Goal: Transaction & Acquisition: Purchase product/service

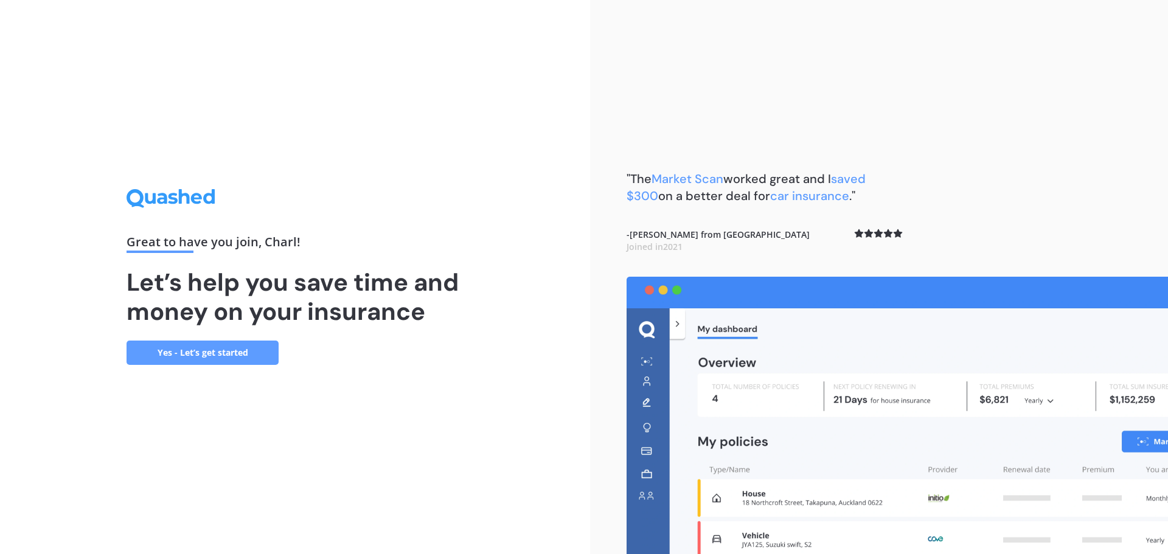
click at [203, 350] on link "Yes - Let’s get started" at bounding box center [203, 353] width 152 height 24
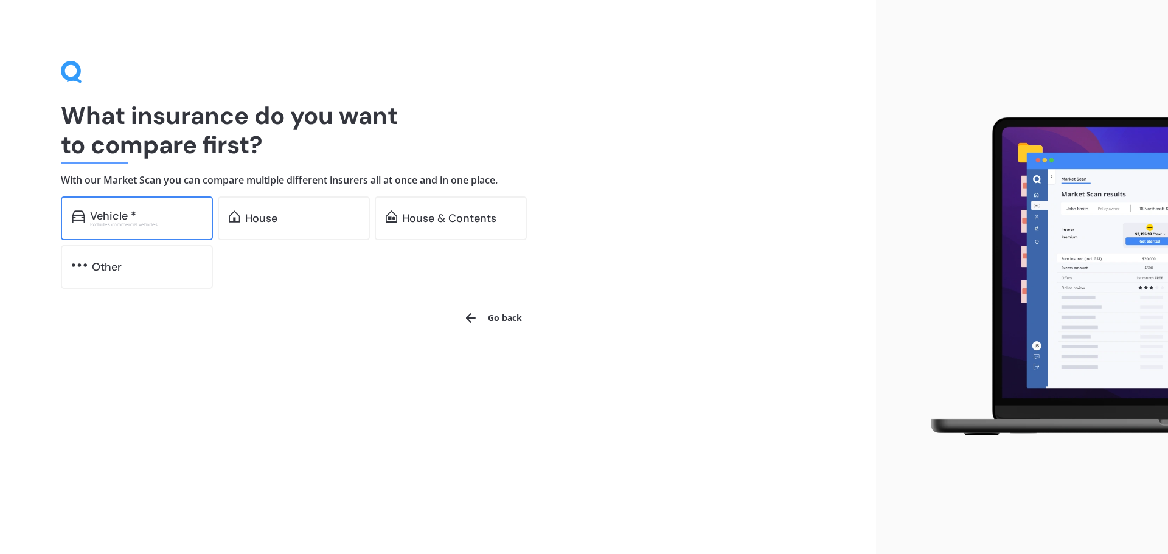
click at [133, 212] on div "Vehicle *" at bounding box center [113, 216] width 46 height 12
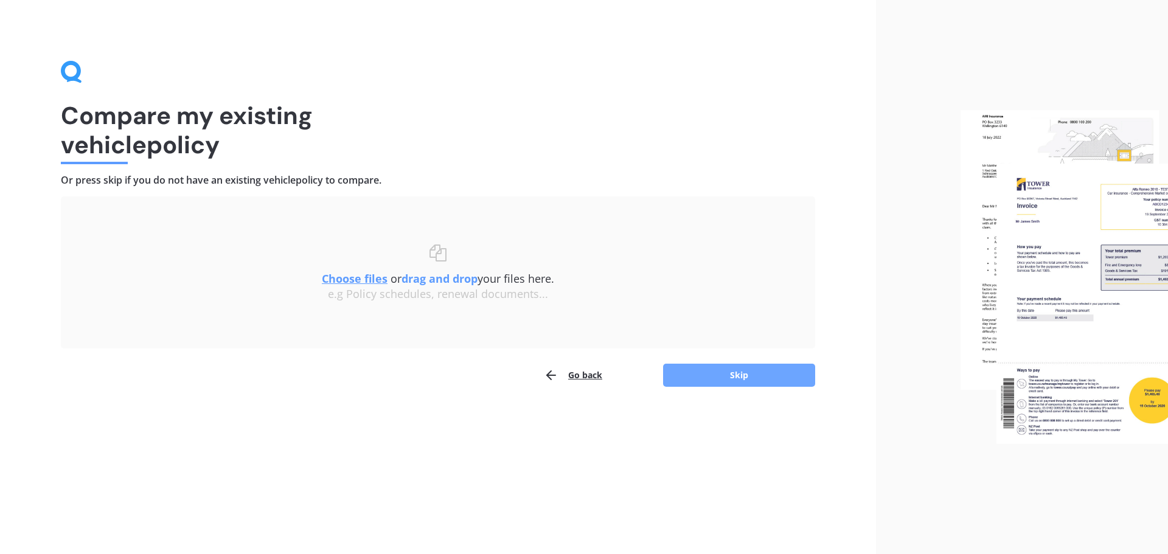
click at [738, 380] on button "Skip" at bounding box center [739, 375] width 152 height 23
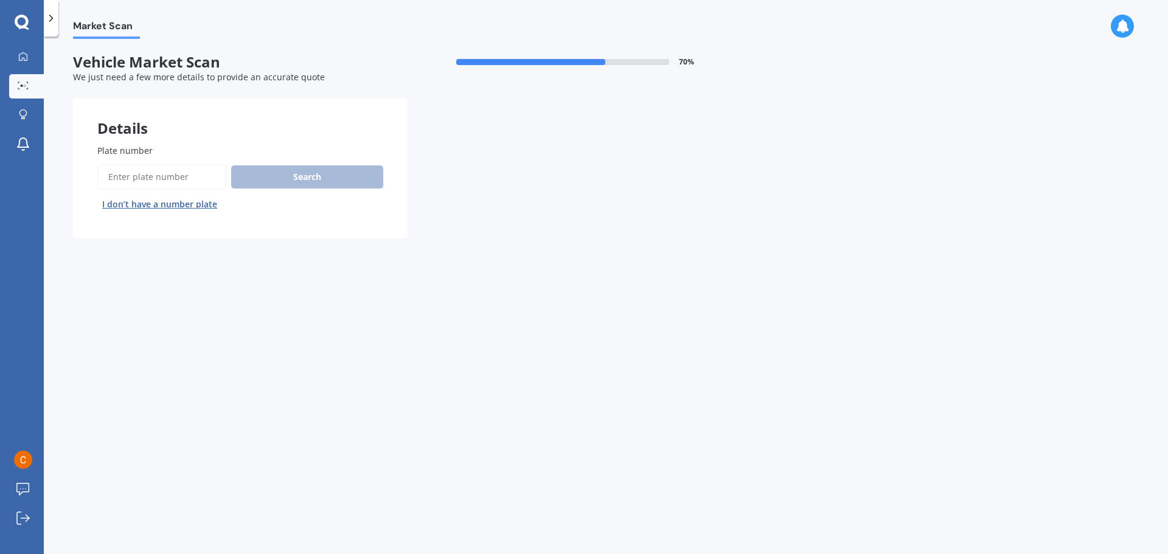
click at [153, 176] on input "Plate number" at bounding box center [161, 177] width 129 height 26
type input "HBA632"
click at [308, 176] on button "Search" at bounding box center [307, 176] width 152 height 23
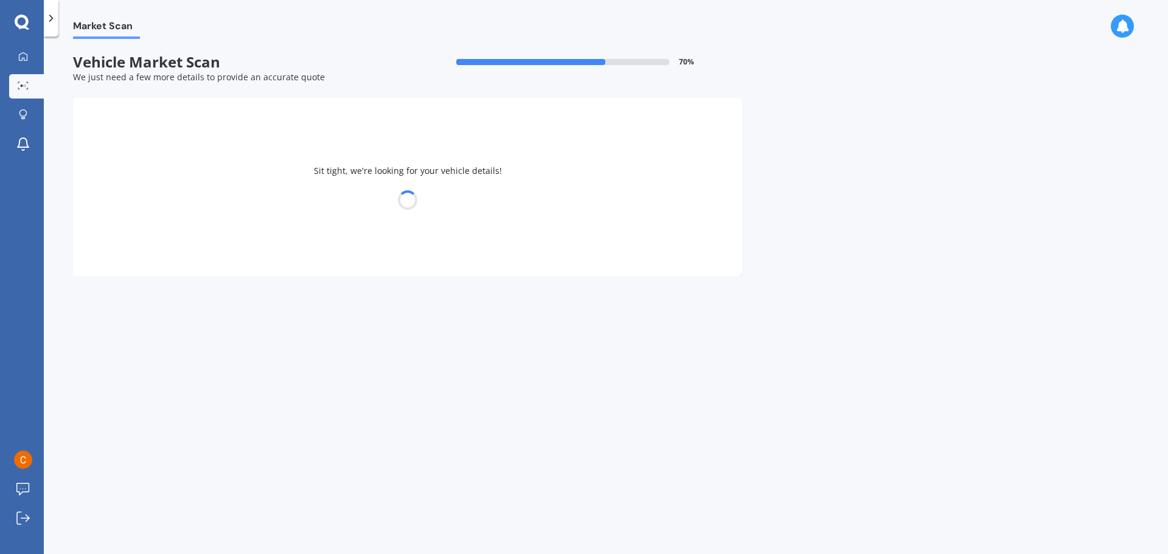
select select "FORD"
select select "RANGER"
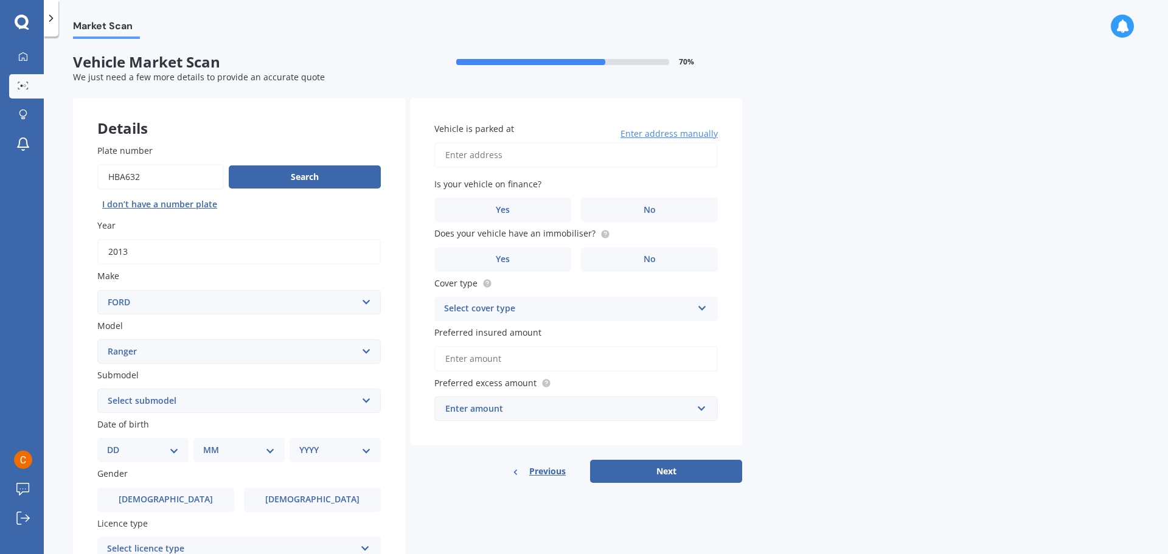
click at [573, 152] on input "Vehicle is parked at" at bounding box center [575, 155] width 283 height 26
type input "[STREET_ADDRESS]"
click at [658, 205] on label "No" at bounding box center [649, 210] width 137 height 24
click at [0, 0] on input "No" at bounding box center [0, 0] width 0 height 0
click at [496, 257] on span "Yes" at bounding box center [503, 259] width 15 height 10
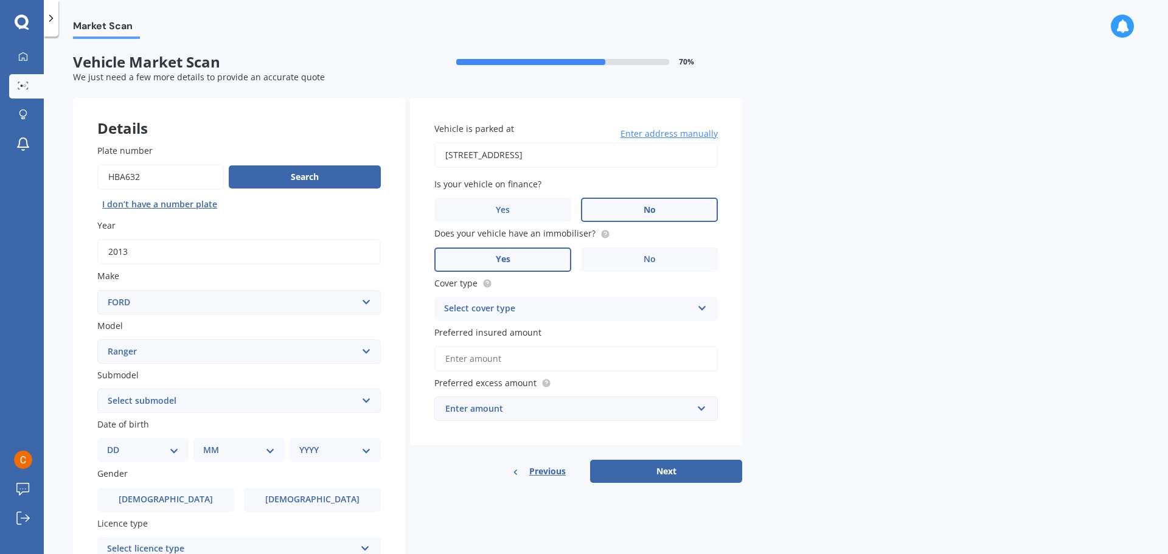
click at [0, 0] on input "Yes" at bounding box center [0, 0] width 0 height 0
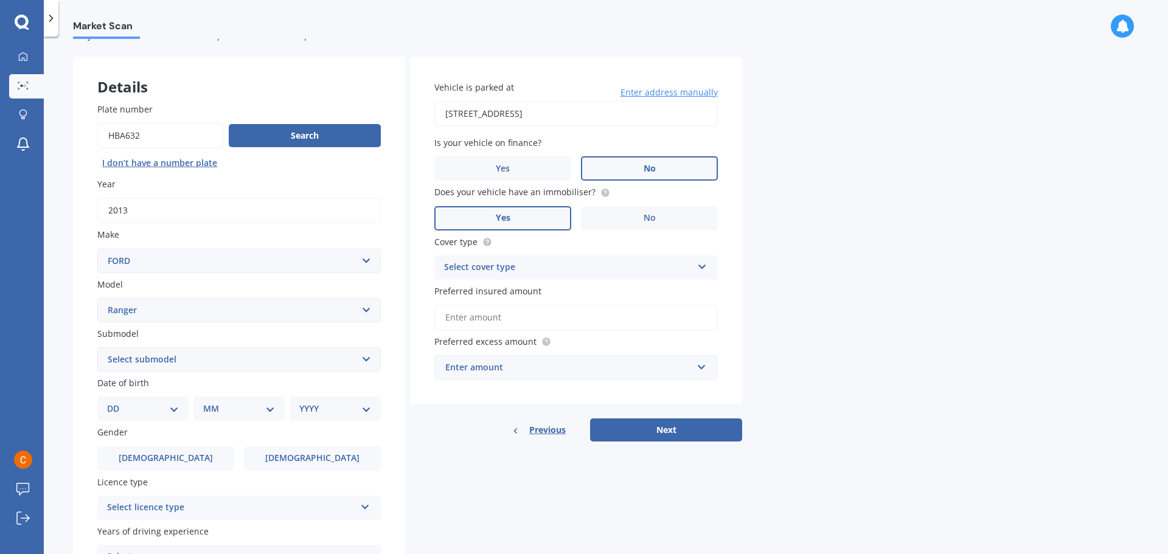
scroll to position [61, 0]
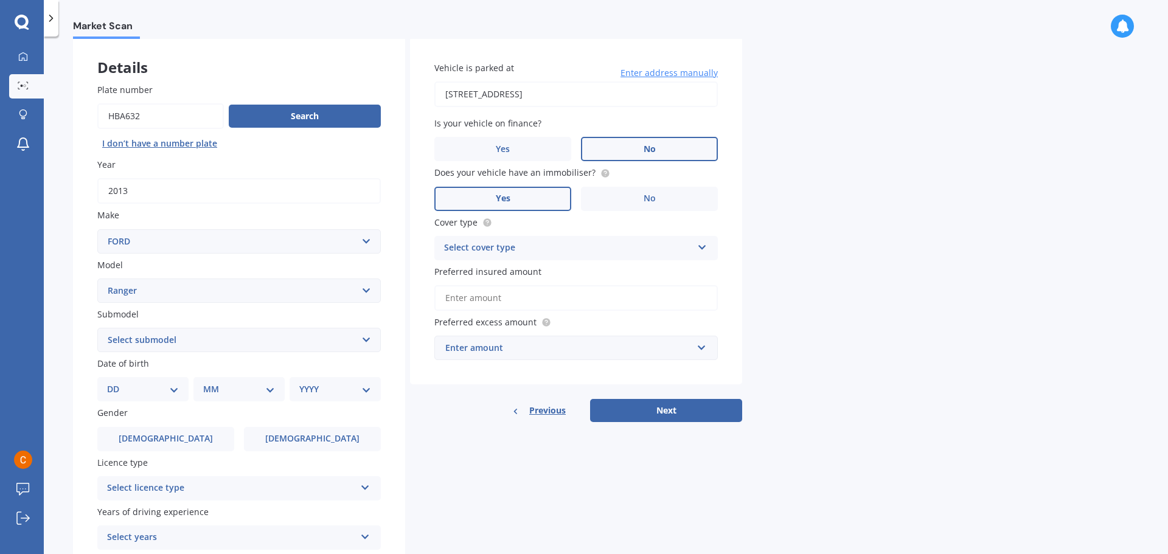
click at [701, 246] on icon at bounding box center [702, 245] width 10 height 9
click at [570, 271] on div "Comprehensive" at bounding box center [576, 272] width 282 height 22
click at [706, 348] on input "text" at bounding box center [572, 347] width 273 height 23
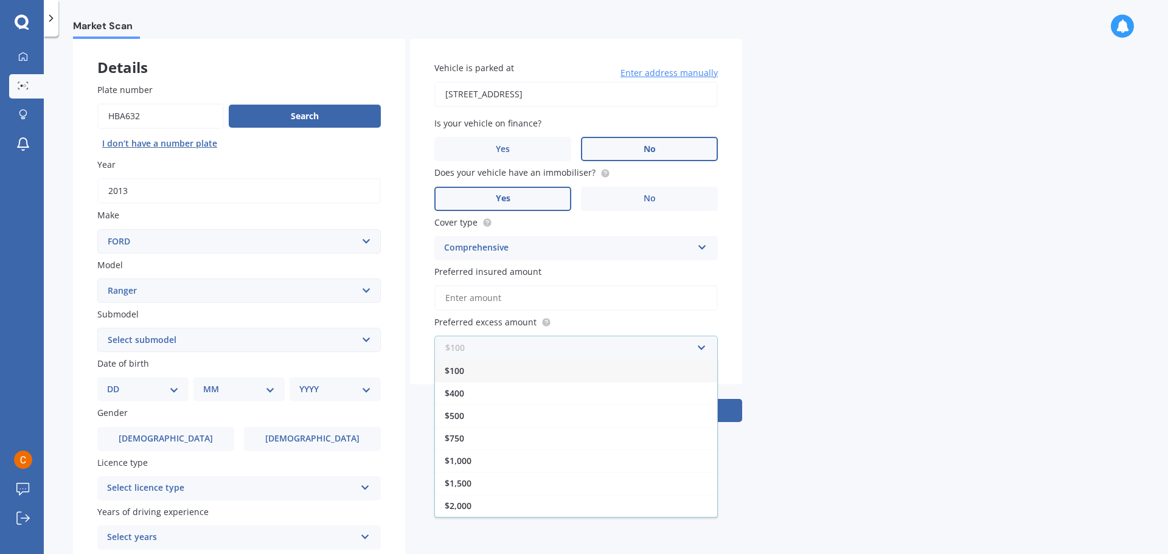
click at [706, 348] on input "text" at bounding box center [572, 347] width 273 height 23
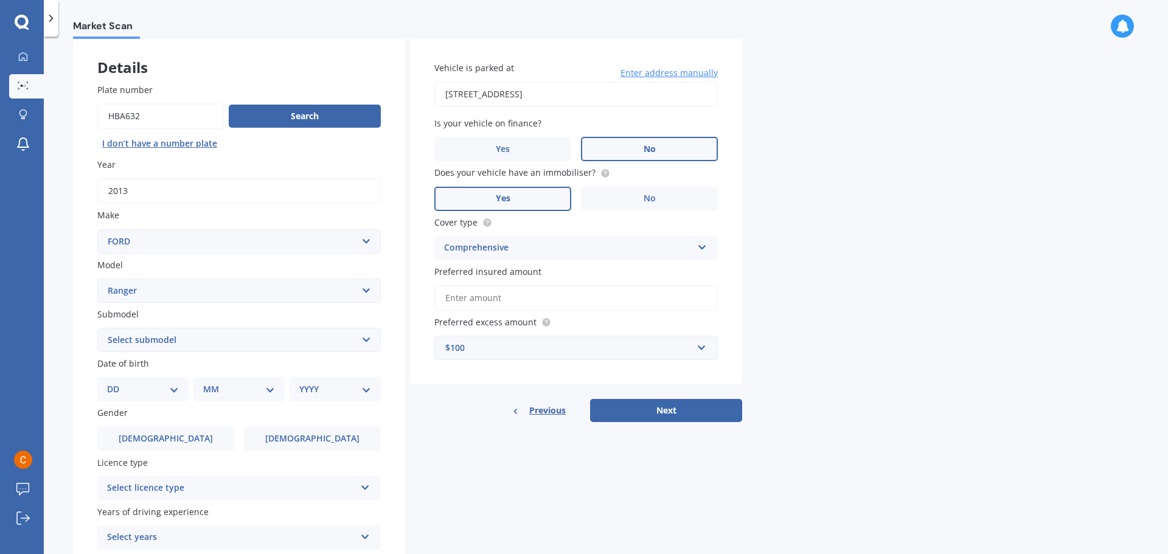
click at [727, 323] on div "Vehicle is parked at [STREET_ADDRESS] Enter address manually Is your vehicle on…" at bounding box center [576, 211] width 332 height 348
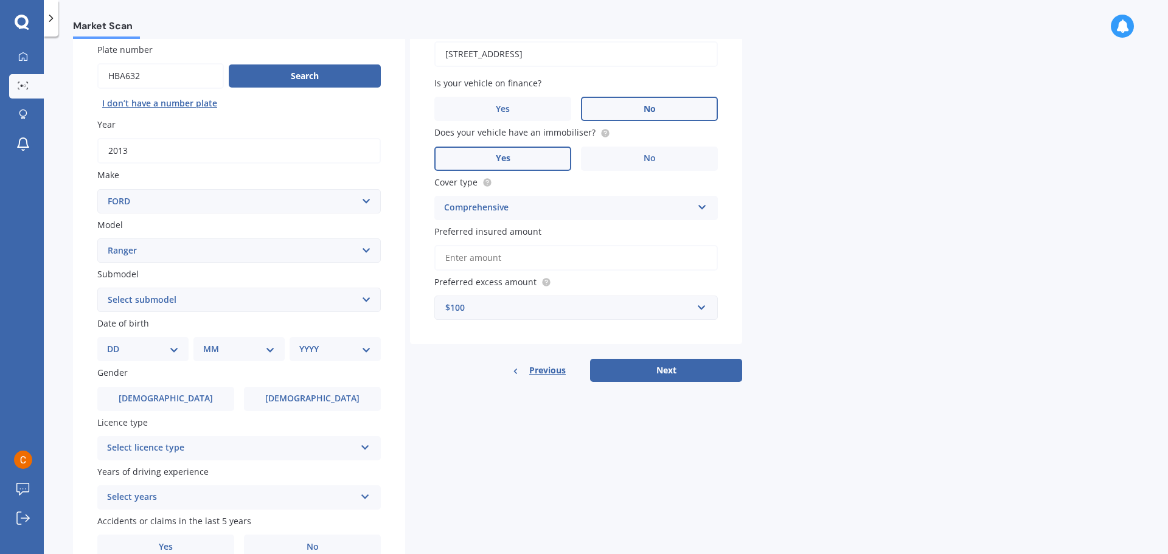
scroll to position [122, 0]
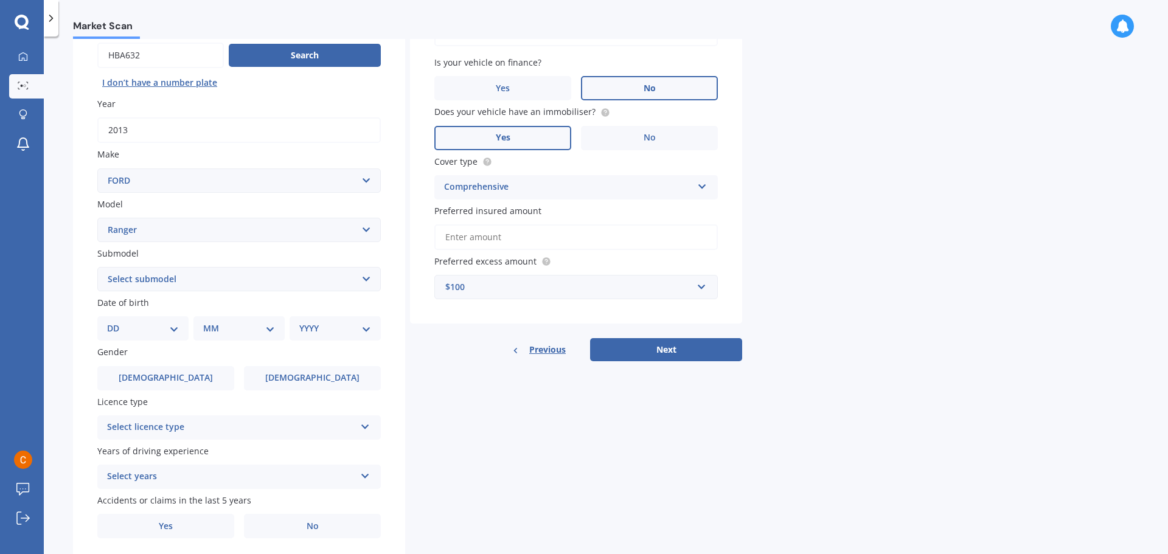
click at [364, 281] on select "Select submodel 4X2 3.2 Litre Turbo Diesel 4X2 XL 2.2 Litre Turbo Diesel 4X2 XL…" at bounding box center [238, 279] width 283 height 24
select select "4X4 XLT 3.2 LITRE TURBO DIESEL"
click at [97, 267] on select "Select submodel 4X2 3.2 Litre Turbo Diesel 4X2 XL 2.2 Litre Turbo Diesel 4X2 XL…" at bounding box center [238, 279] width 283 height 24
click at [176, 331] on select "DD 01 02 03 04 05 06 07 08 09 10 11 12 13 14 15 16 17 18 19 20 21 22 23 24 25 2…" at bounding box center [143, 328] width 72 height 13
select select "15"
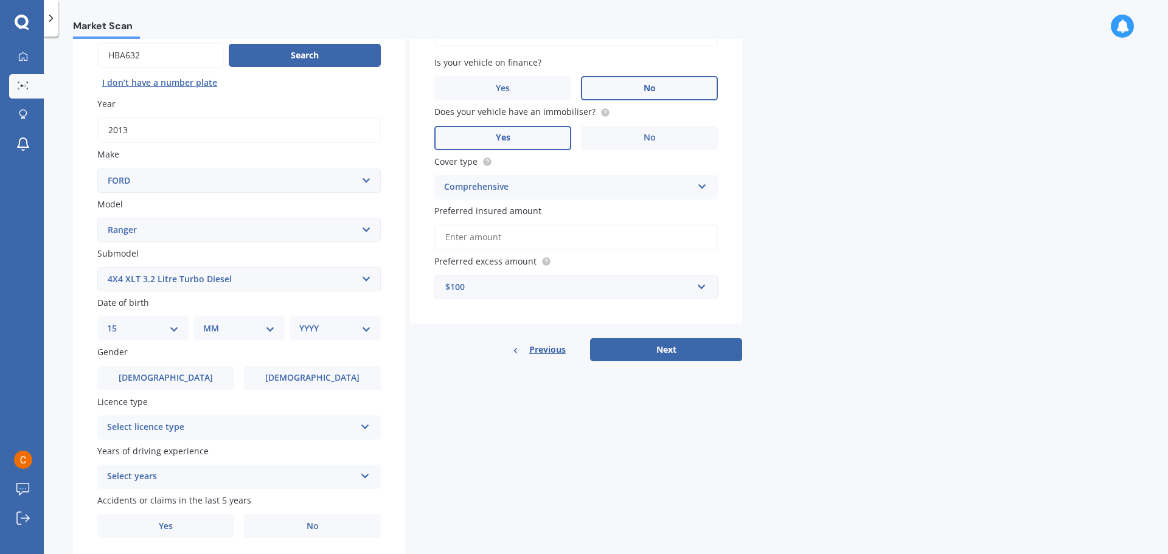
click at [117, 322] on select "DD 01 02 03 04 05 06 07 08 09 10 11 12 13 14 15 16 17 18 19 20 21 22 23 24 25 2…" at bounding box center [143, 328] width 72 height 13
click at [262, 327] on select "MM 01 02 03 04 05 06 07 08 09 10 11 12" at bounding box center [241, 328] width 67 height 13
select select "07"
click at [208, 322] on select "MM 01 02 03 04 05 06 07 08 09 10 11 12" at bounding box center [241, 328] width 67 height 13
click at [364, 330] on select "YYYY 2025 2024 2023 2022 2021 2020 2019 2018 2017 2016 2015 2014 2013 2012 2011…" at bounding box center [332, 328] width 67 height 13
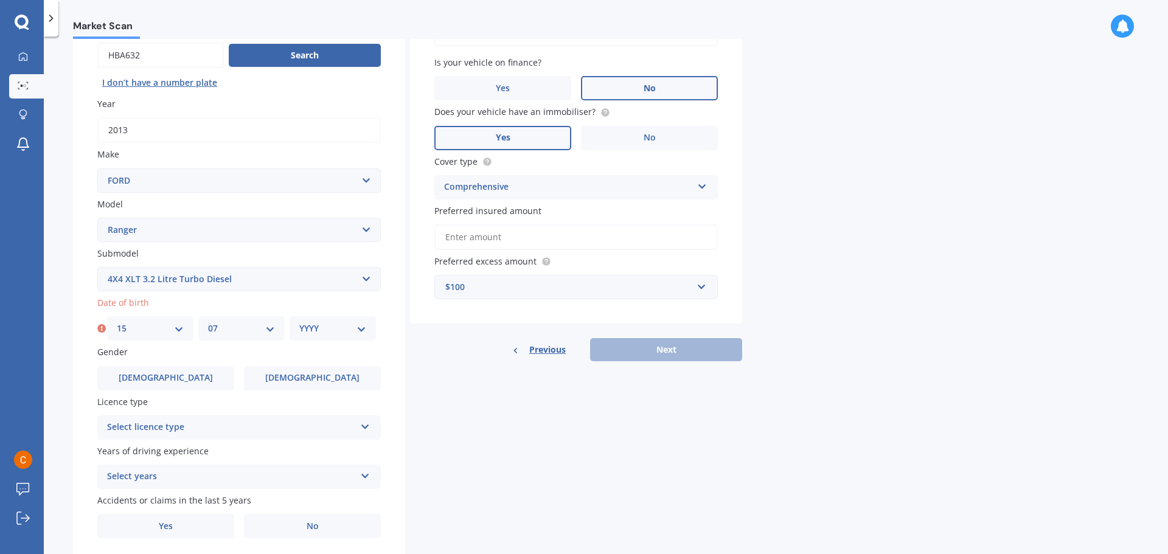
select select "1984"
click at [299, 322] on select "YYYY 2025 2024 2023 2022 2021 2020 2019 2018 2017 2016 2015 2014 2013 2012 2011…" at bounding box center [332, 328] width 67 height 13
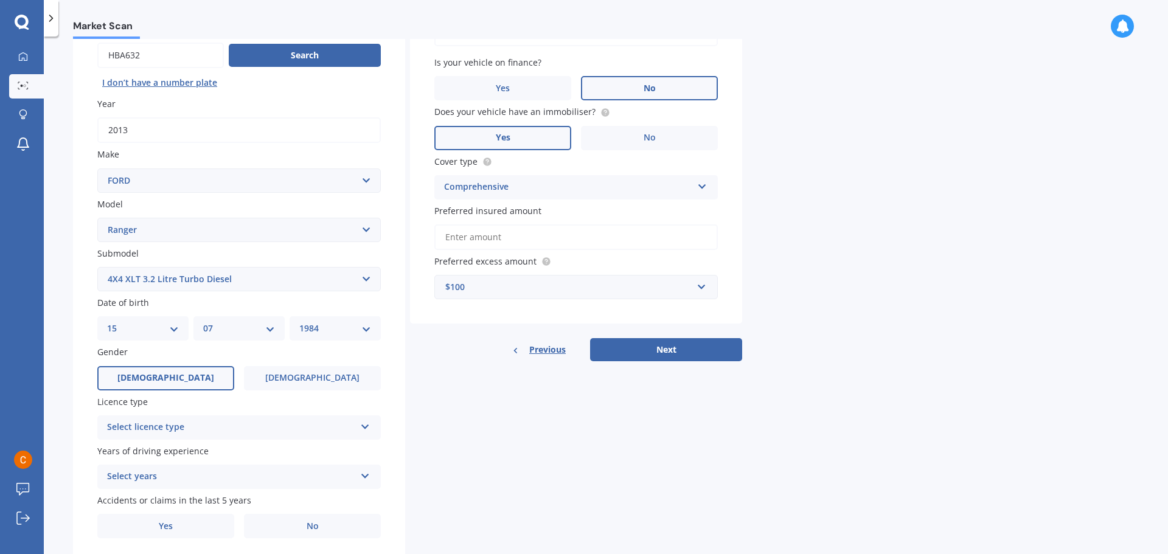
click at [170, 381] on span "[DEMOGRAPHIC_DATA]" at bounding box center [165, 378] width 97 height 10
click at [0, 0] on input "[DEMOGRAPHIC_DATA]" at bounding box center [0, 0] width 0 height 0
click at [367, 427] on icon at bounding box center [365, 424] width 10 height 9
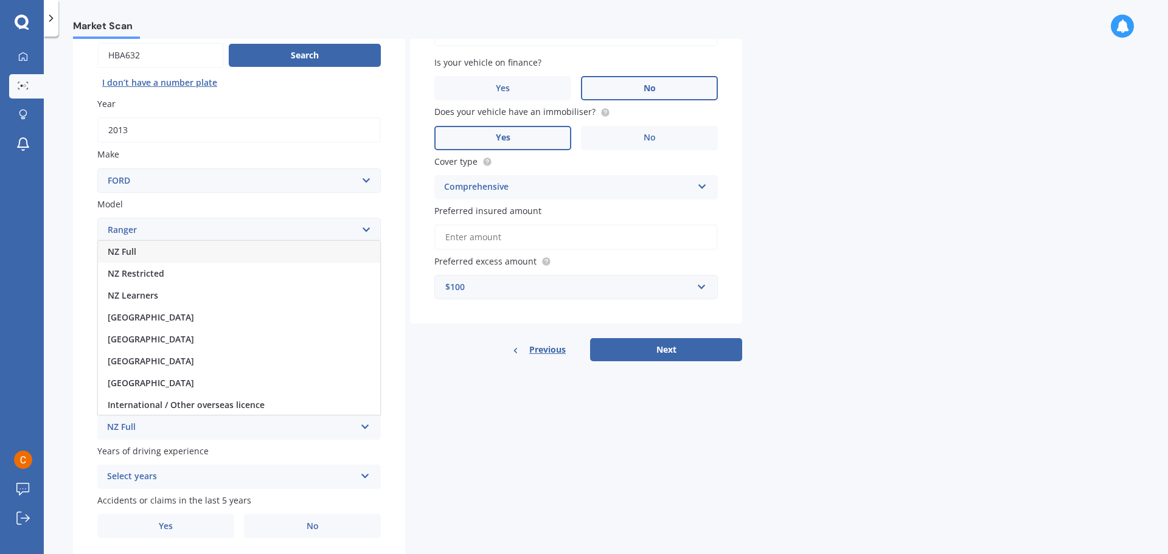
click at [286, 250] on div "NZ Full" at bounding box center [239, 252] width 282 height 22
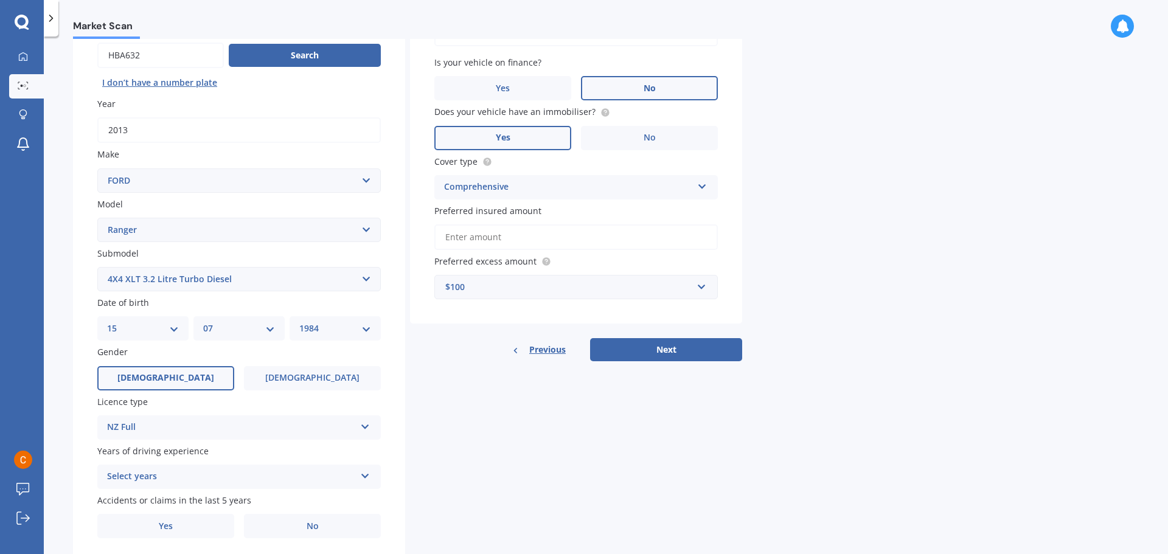
scroll to position [162, 0]
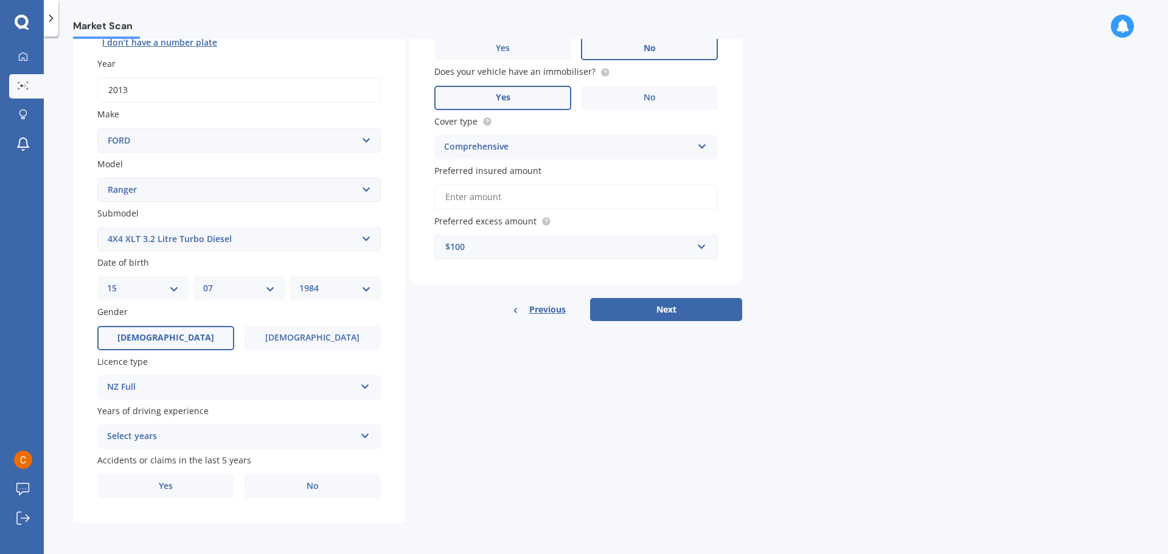
click at [368, 435] on icon at bounding box center [365, 433] width 10 height 9
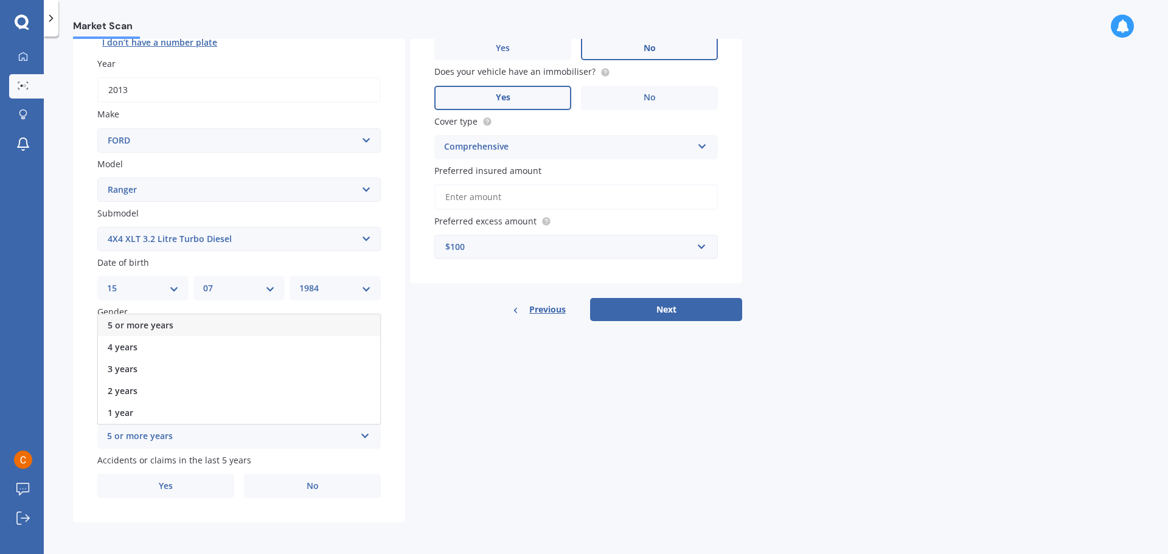
click at [255, 325] on div "5 or more years" at bounding box center [239, 325] width 282 height 22
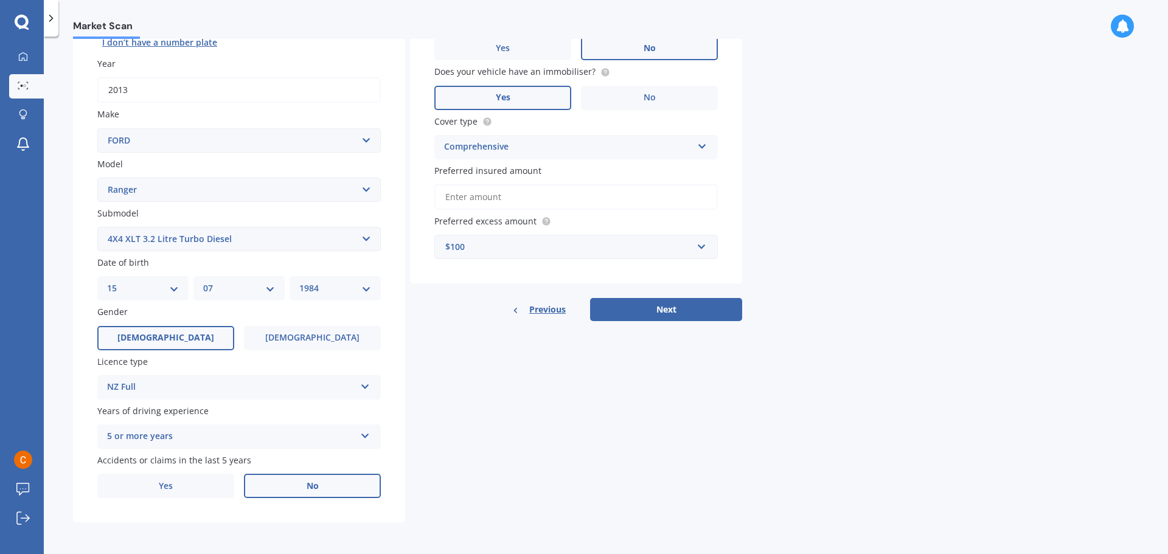
click at [301, 495] on label "No" at bounding box center [312, 486] width 137 height 24
click at [0, 0] on input "No" at bounding box center [0, 0] width 0 height 0
click at [327, 487] on label "No" at bounding box center [312, 486] width 137 height 24
click at [0, 0] on input "No" at bounding box center [0, 0] width 0 height 0
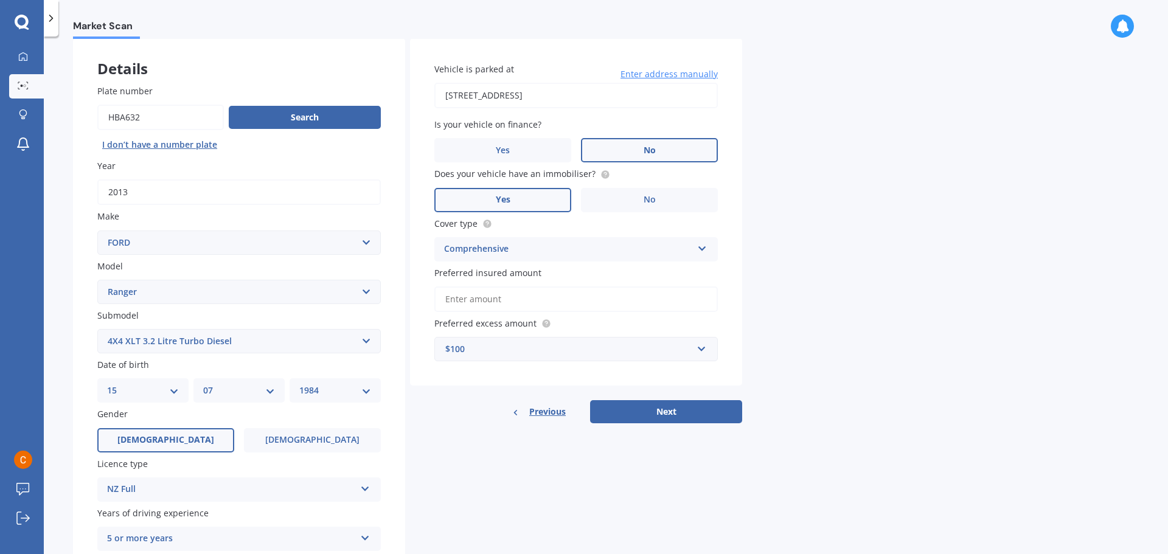
scroll to position [40, 0]
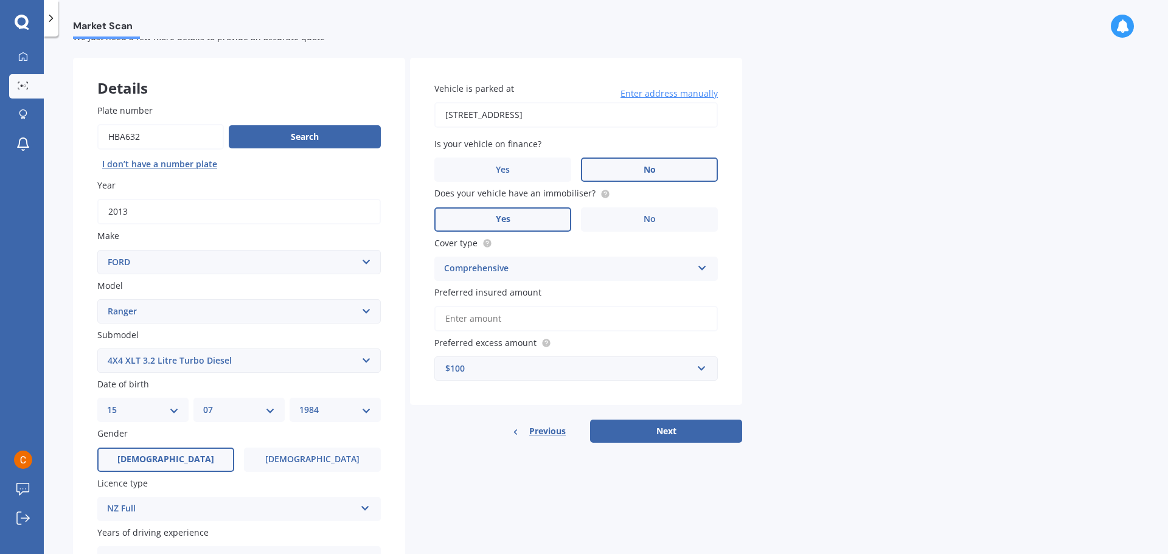
click at [703, 265] on icon at bounding box center [702, 266] width 10 height 9
click at [481, 316] on input "Preferred insured amount" at bounding box center [575, 319] width 283 height 26
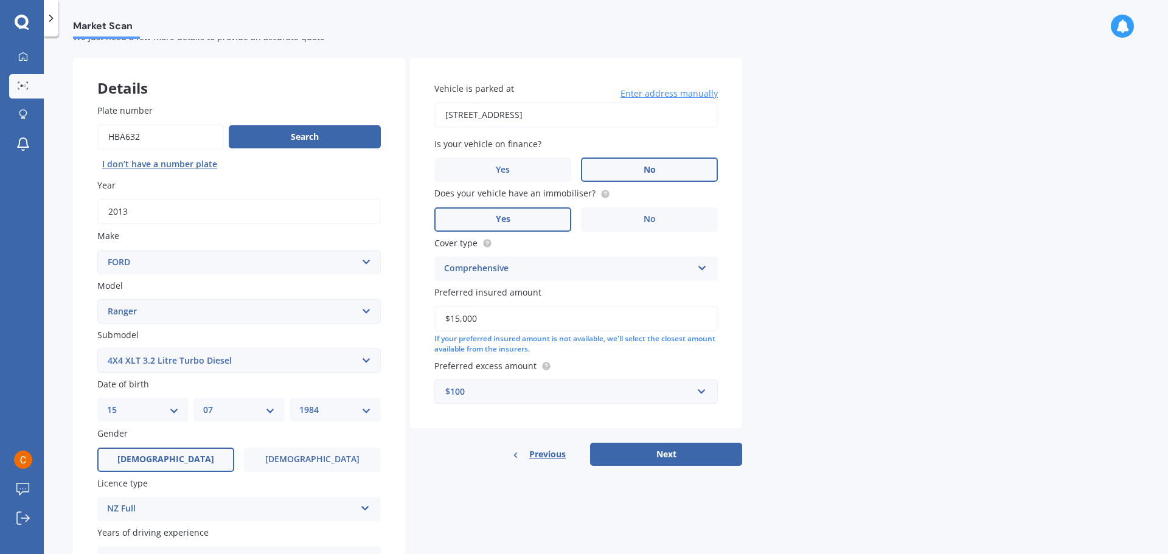
type input "$15,000"
click at [703, 391] on input "text" at bounding box center [572, 391] width 273 height 23
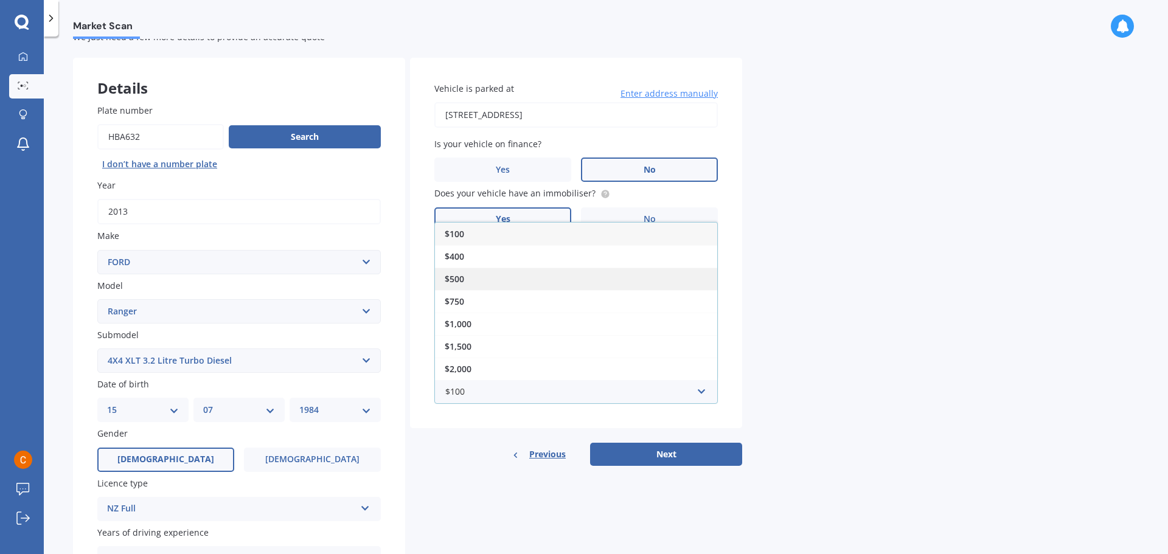
click at [622, 274] on div "$500" at bounding box center [576, 279] width 282 height 23
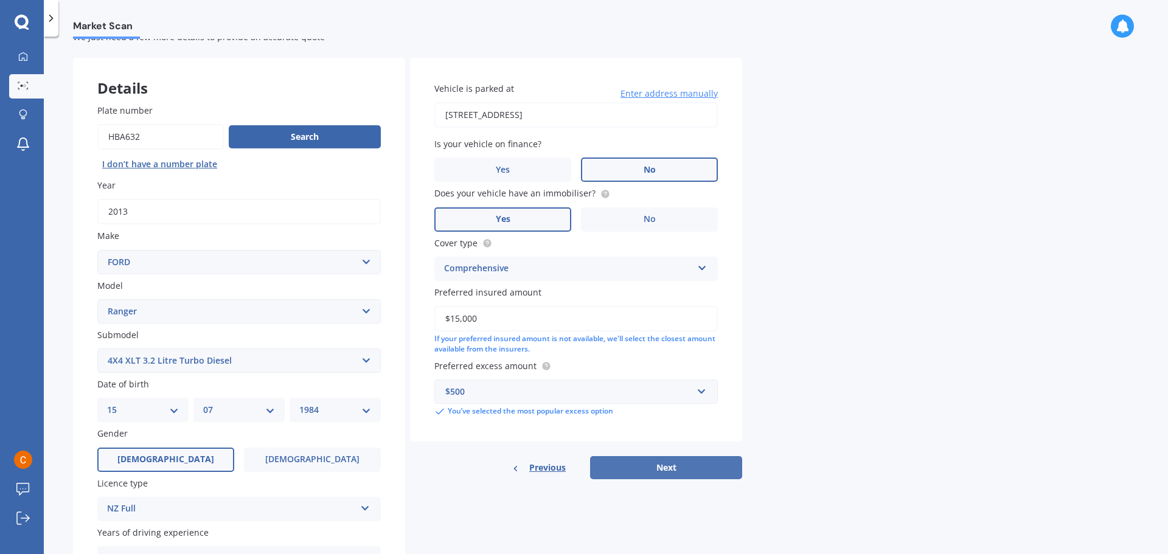
click at [658, 465] on button "Next" at bounding box center [666, 467] width 152 height 23
select select "15"
select select "07"
select select "1984"
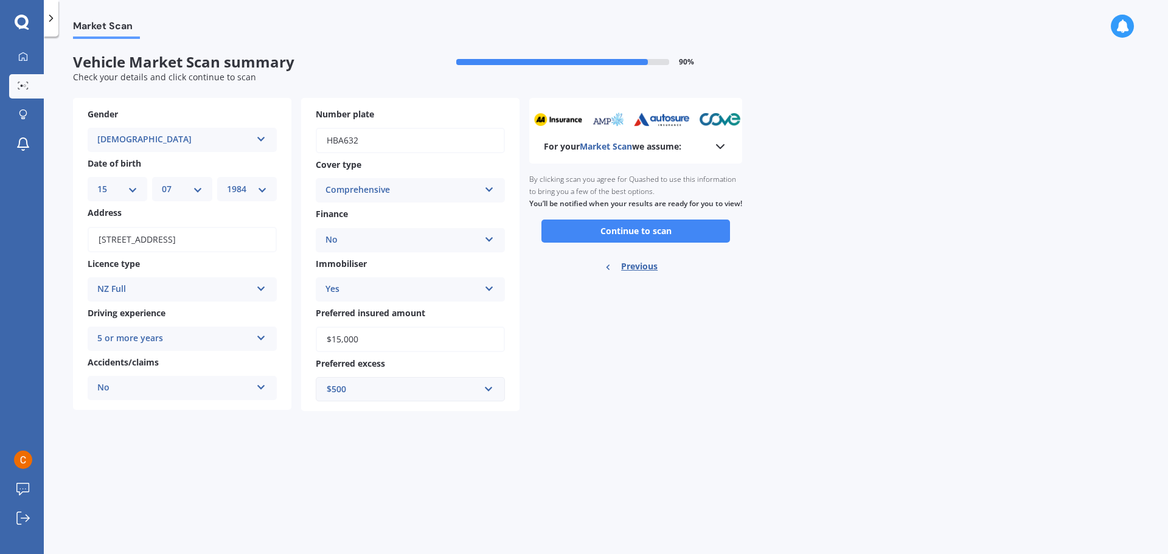
scroll to position [0, 0]
click at [637, 242] on button "Continue to scan" at bounding box center [635, 231] width 189 height 23
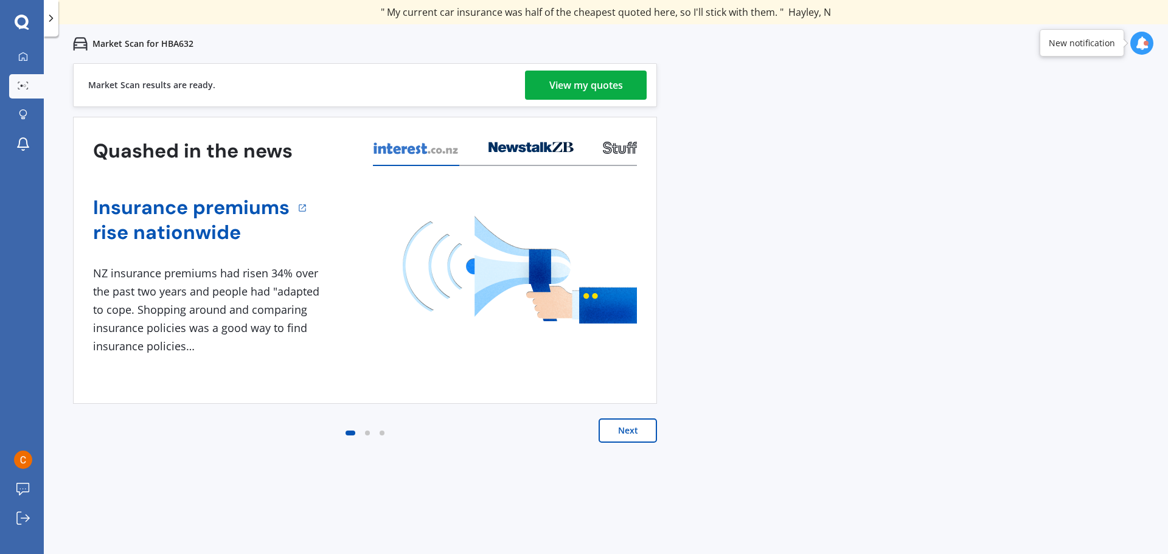
click at [613, 83] on div "View my quotes" at bounding box center [586, 85] width 74 height 29
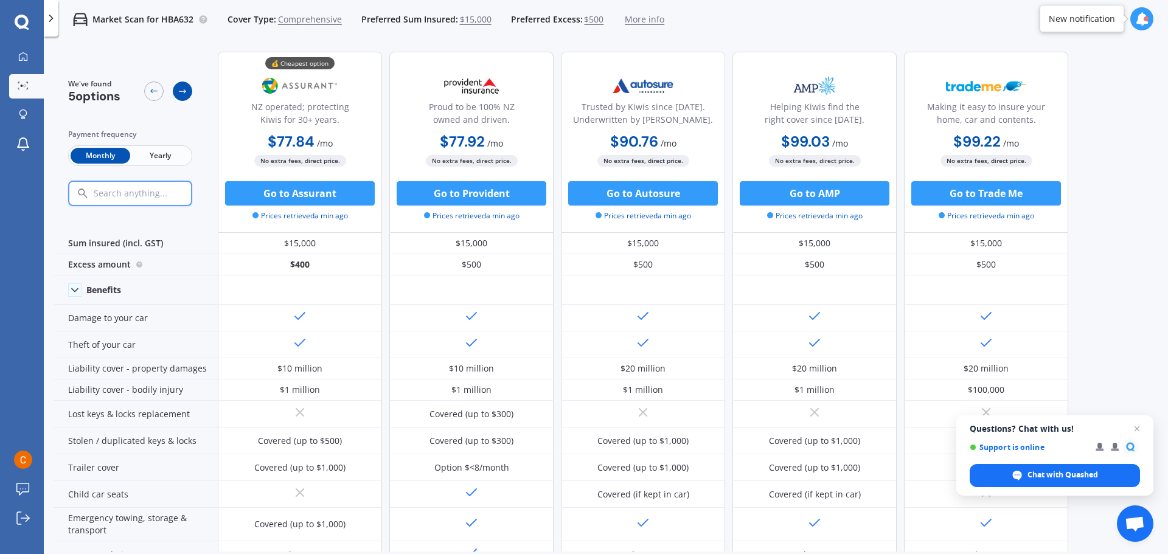
click at [179, 91] on icon at bounding box center [183, 91] width 10 height 10
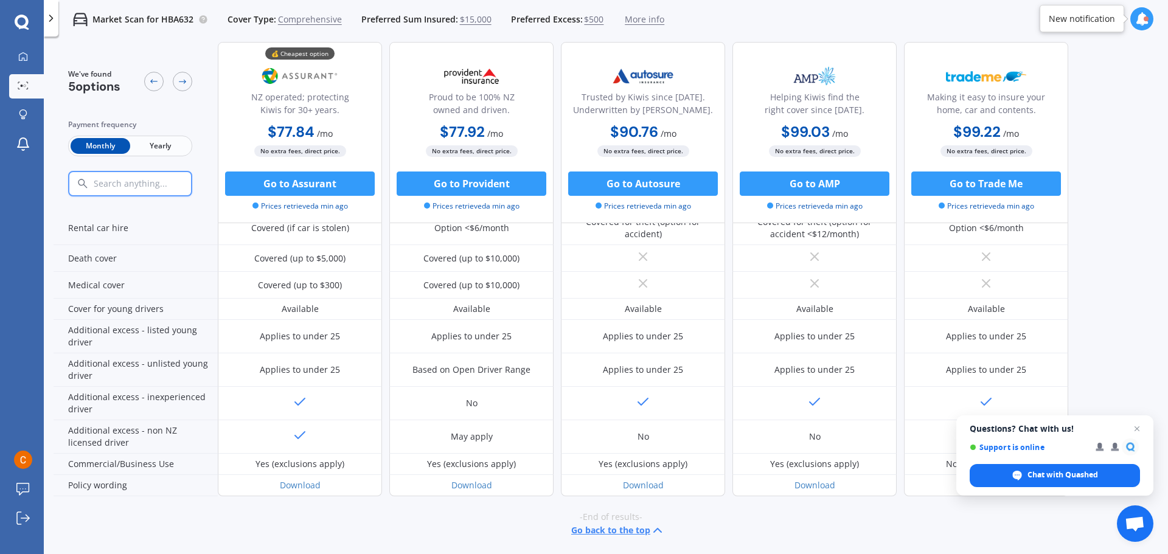
scroll to position [539, 0]
click at [625, 530] on button "Go back to the top" at bounding box center [618, 530] width 94 height 15
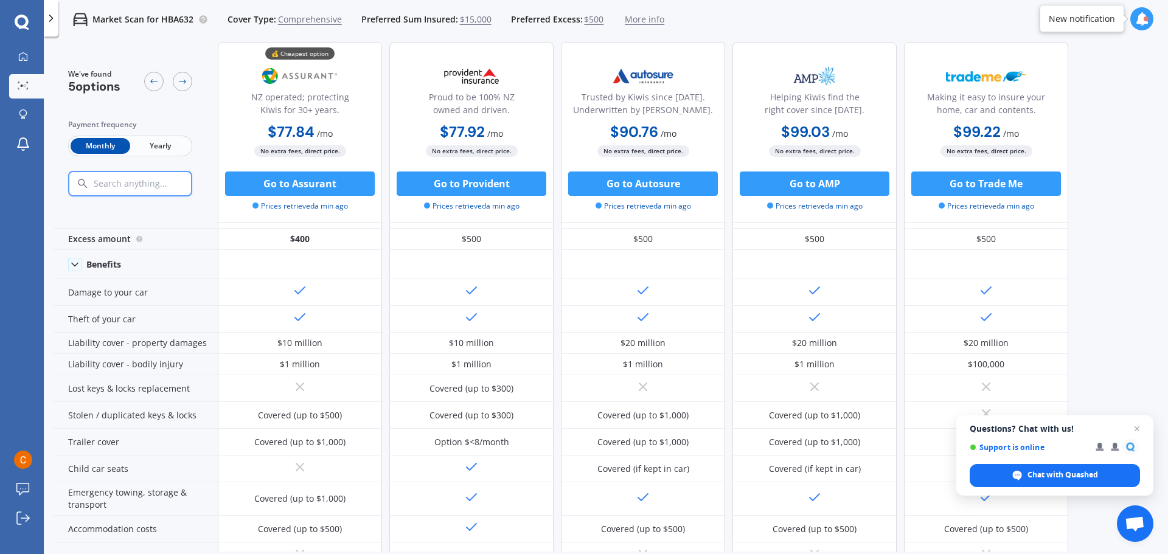
scroll to position [0, 0]
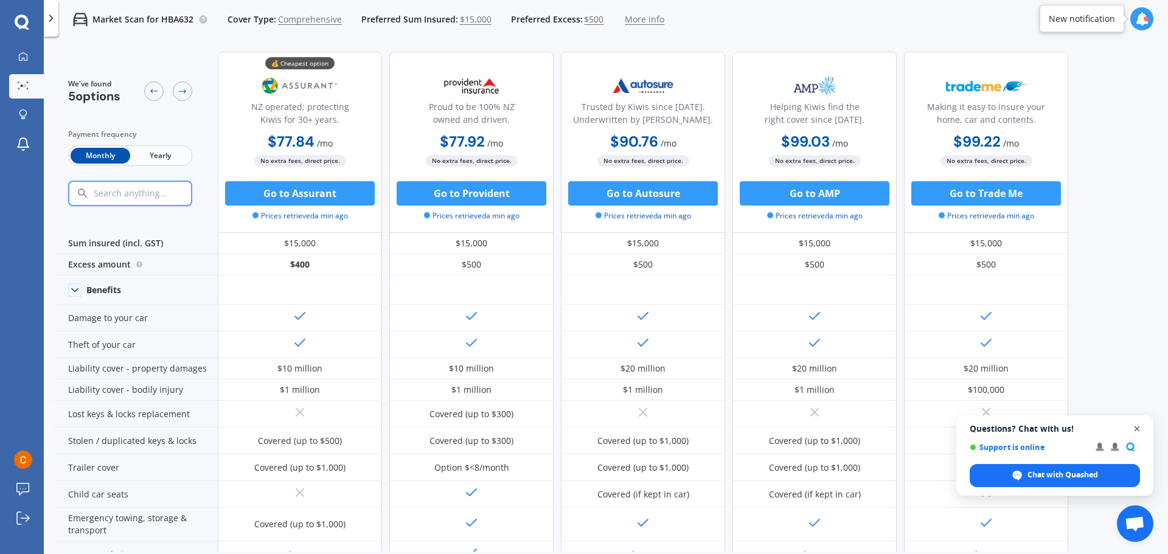
click at [1141, 430] on span "Close chat" at bounding box center [1137, 429] width 15 height 15
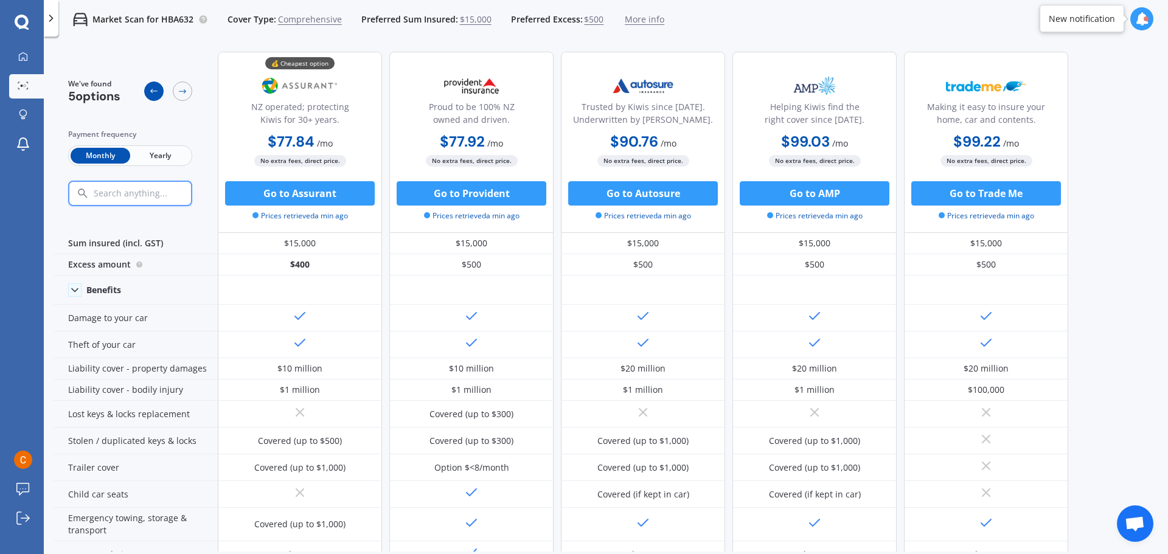
click at [153, 92] on icon at bounding box center [154, 91] width 10 height 10
click at [25, 56] on icon at bounding box center [23, 57] width 10 height 10
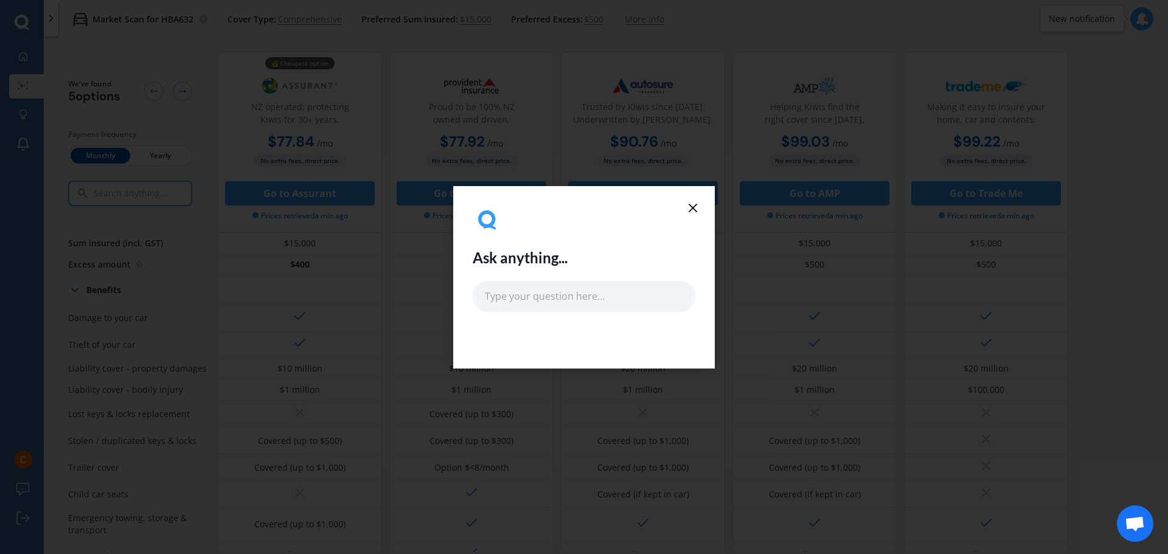
click at [694, 201] on icon at bounding box center [693, 208] width 15 height 15
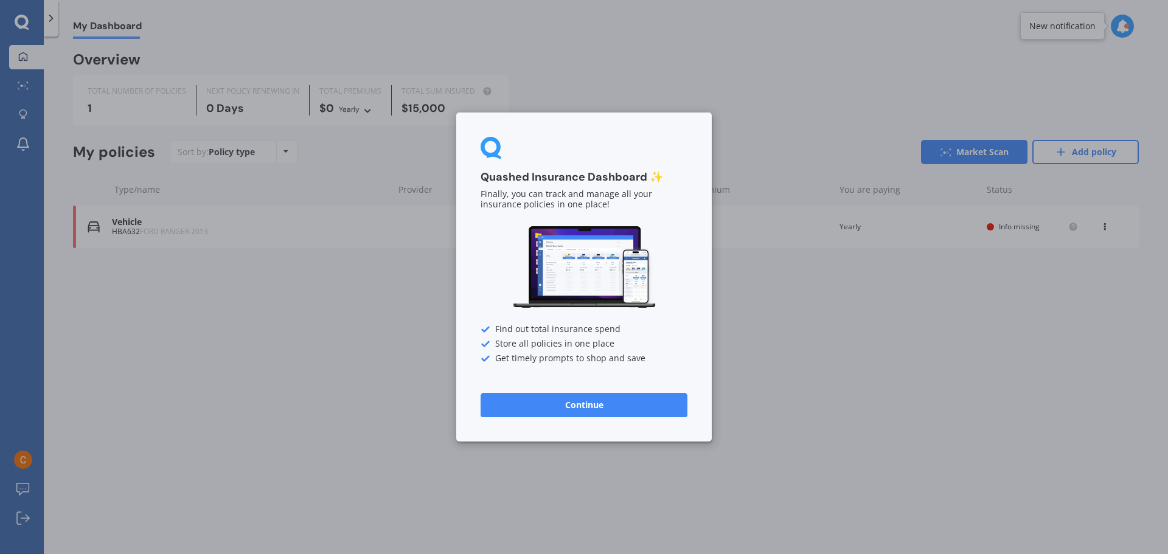
click at [737, 73] on div "Quashed Insurance Dashboard ✨ Finally, you can track and manage all your insura…" at bounding box center [584, 277] width 1168 height 554
click at [594, 408] on button "Continue" at bounding box center [584, 405] width 207 height 24
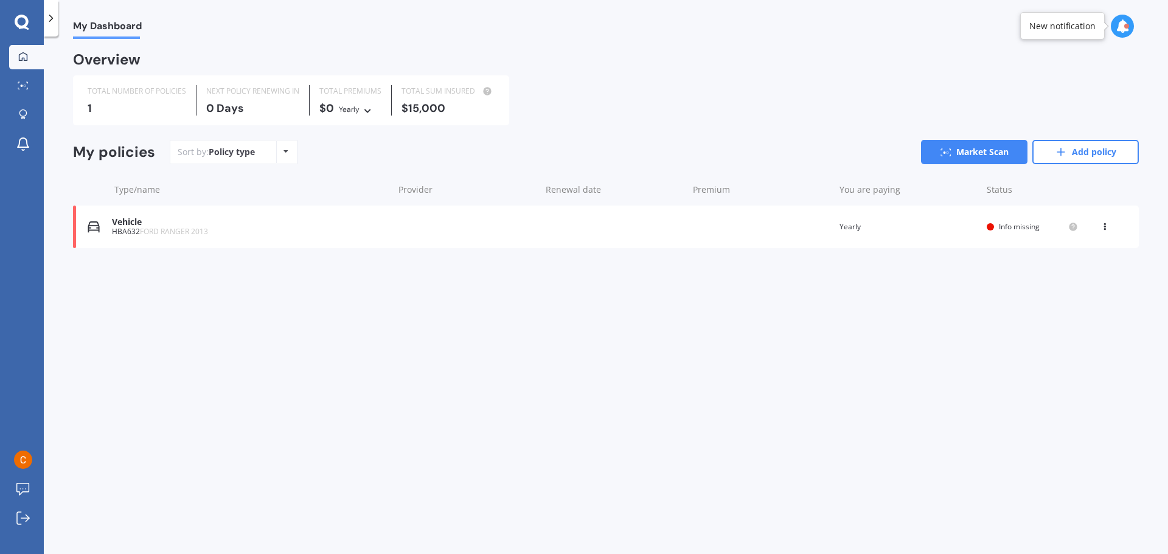
click at [288, 148] on div "Policy type Alphabetical Date added Renewing next" at bounding box center [285, 152] width 19 height 22
click at [24, 120] on icon at bounding box center [23, 114] width 9 height 10
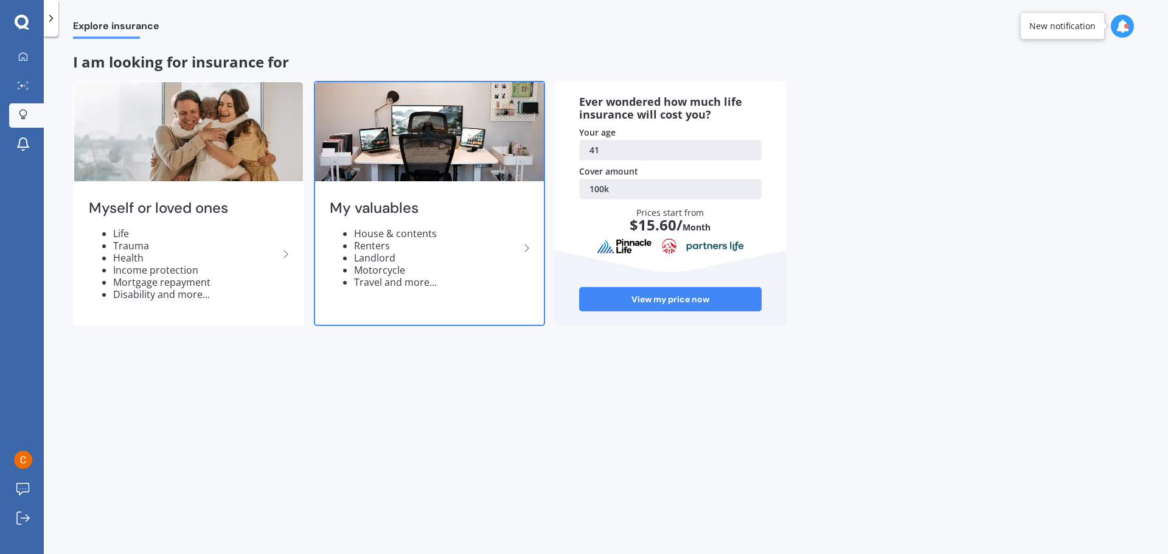
click at [376, 241] on li "Renters" at bounding box center [436, 246] width 165 height 12
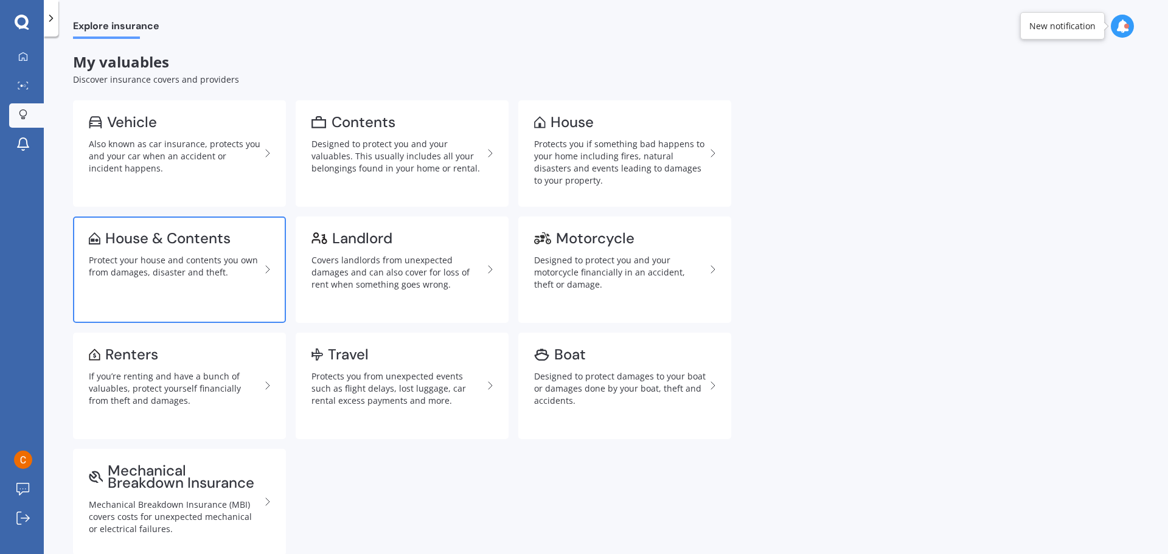
click at [131, 241] on div "House & Contents" at bounding box center [167, 238] width 125 height 12
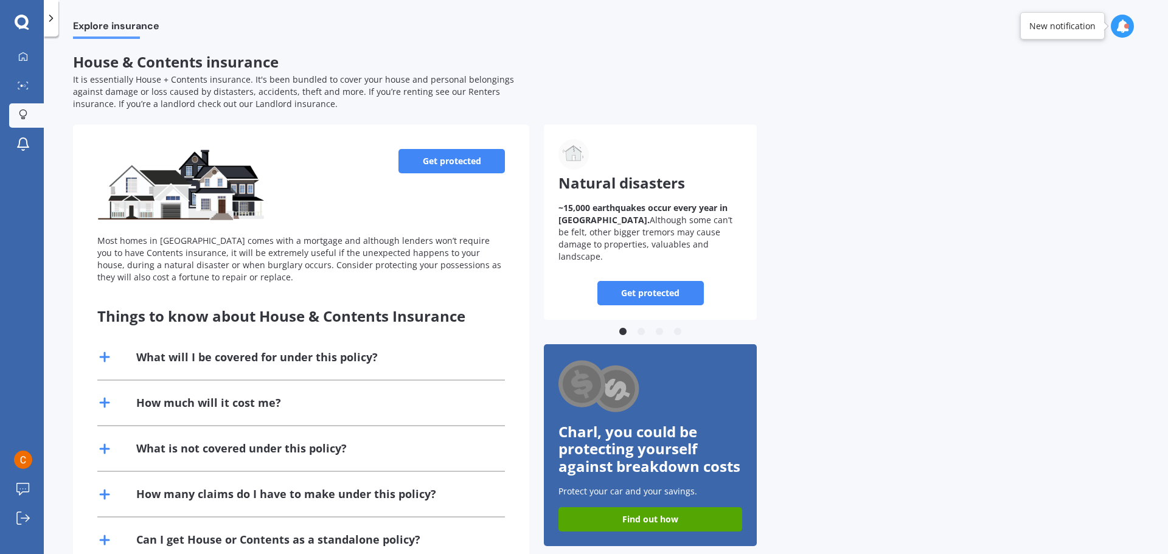
click at [459, 168] on link "Get protected" at bounding box center [451, 161] width 106 height 24
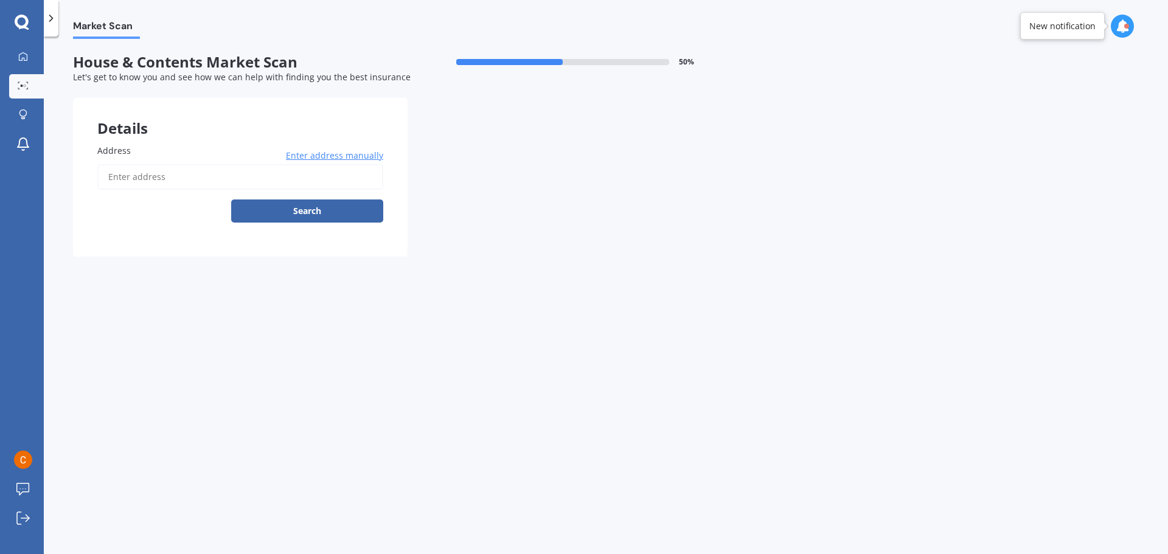
click at [156, 187] on input "Address" at bounding box center [240, 177] width 286 height 26
click at [231, 200] on button "Search" at bounding box center [307, 211] width 152 height 23
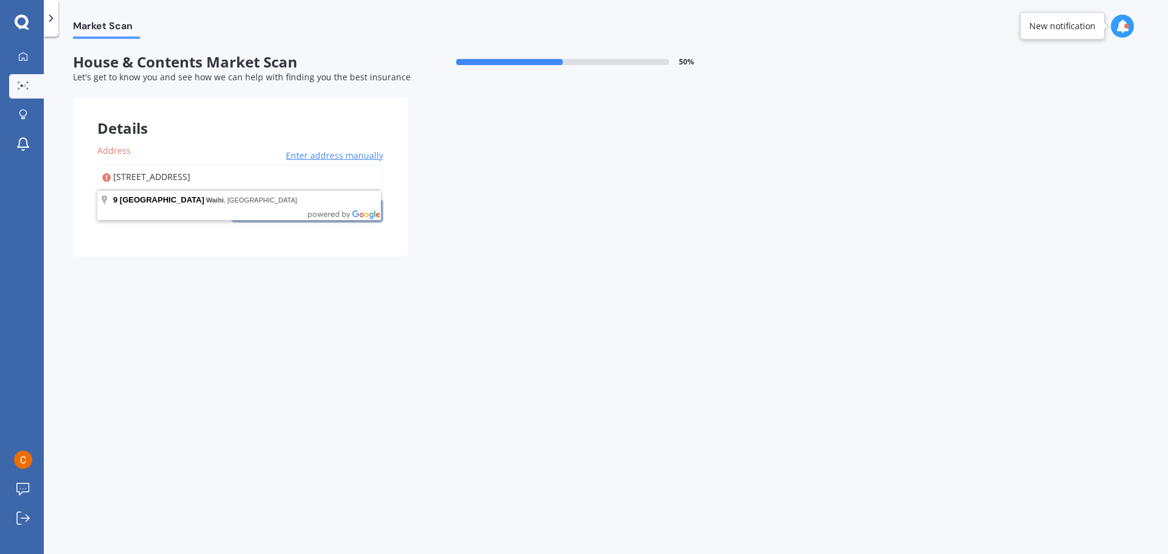
click at [224, 179] on input "[STREET_ADDRESS]" at bounding box center [240, 177] width 286 height 26
type input "[STREET_ADDRESS]"
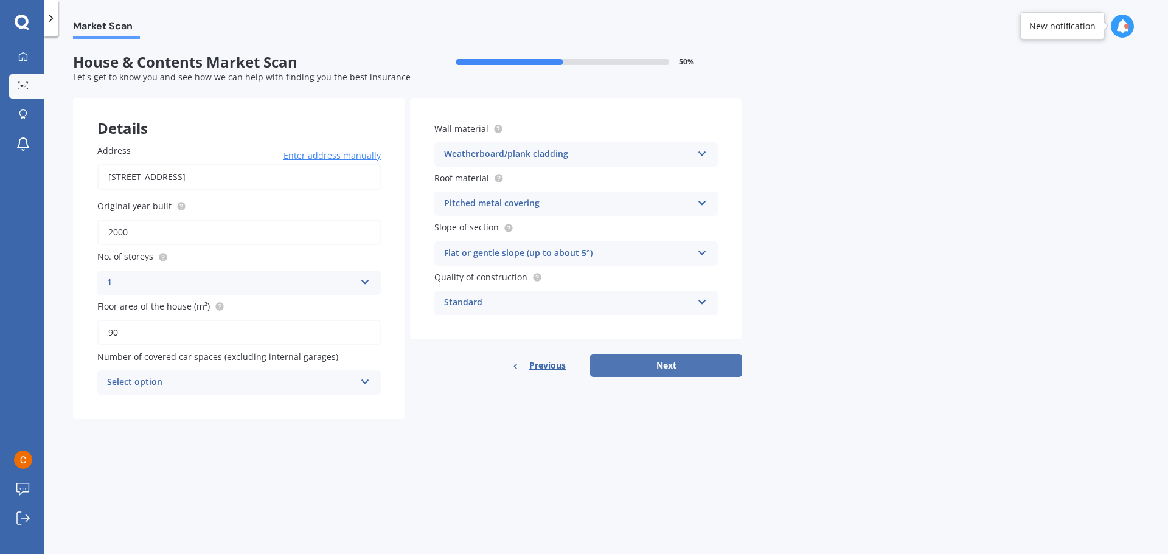
click at [661, 364] on button "Next" at bounding box center [666, 365] width 152 height 23
click at [367, 384] on icon at bounding box center [364, 380] width 10 height 9
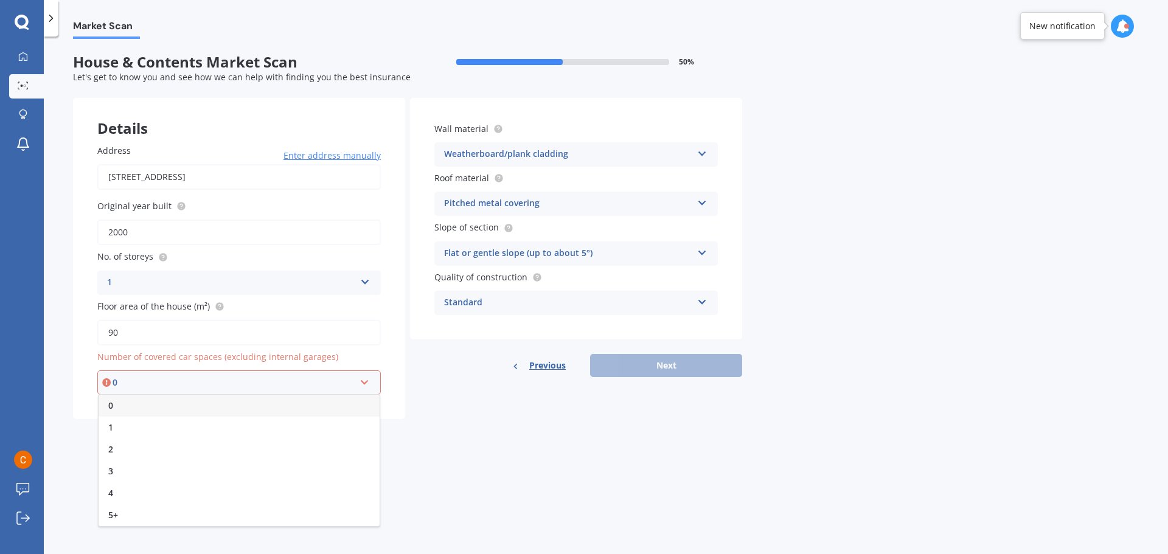
click at [120, 428] on div "1" at bounding box center [239, 428] width 281 height 22
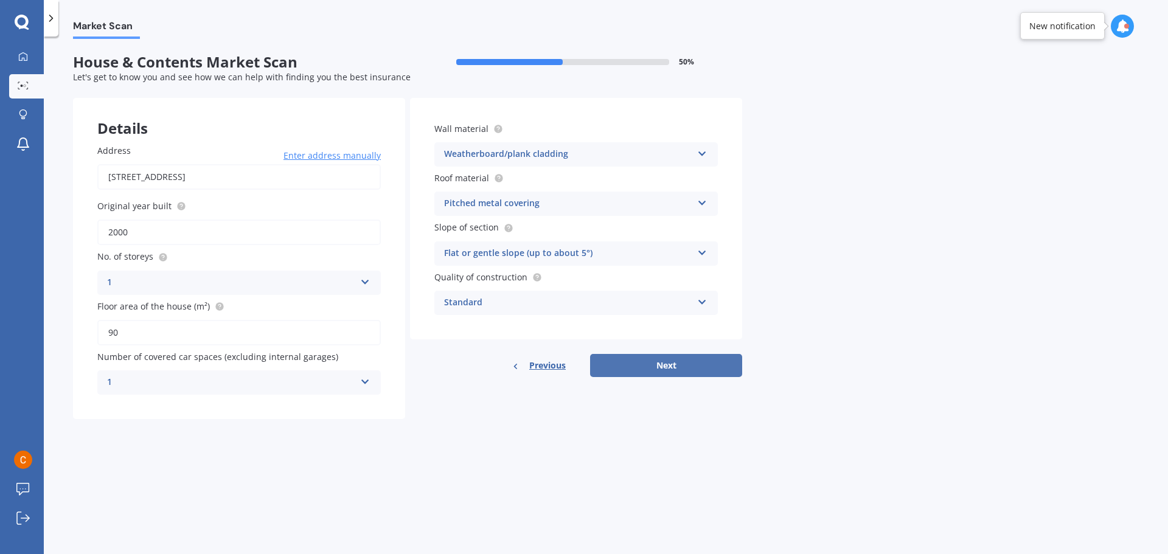
click at [655, 370] on button "Next" at bounding box center [666, 365] width 152 height 23
select select "15"
select select "07"
select select "1984"
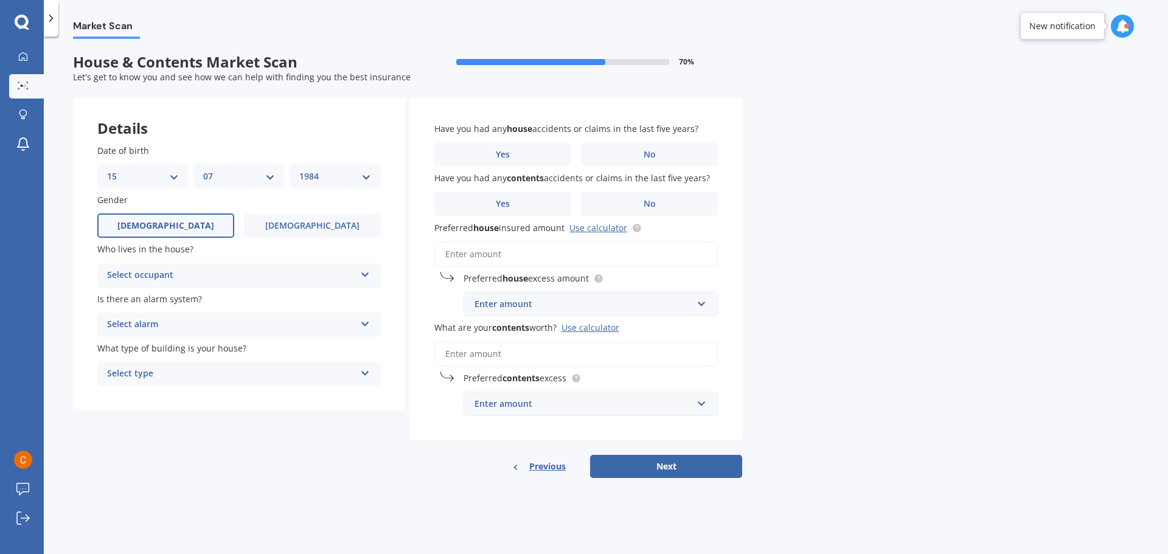
click at [488, 358] on input "What are your contents worth? Use calculator" at bounding box center [575, 354] width 283 height 26
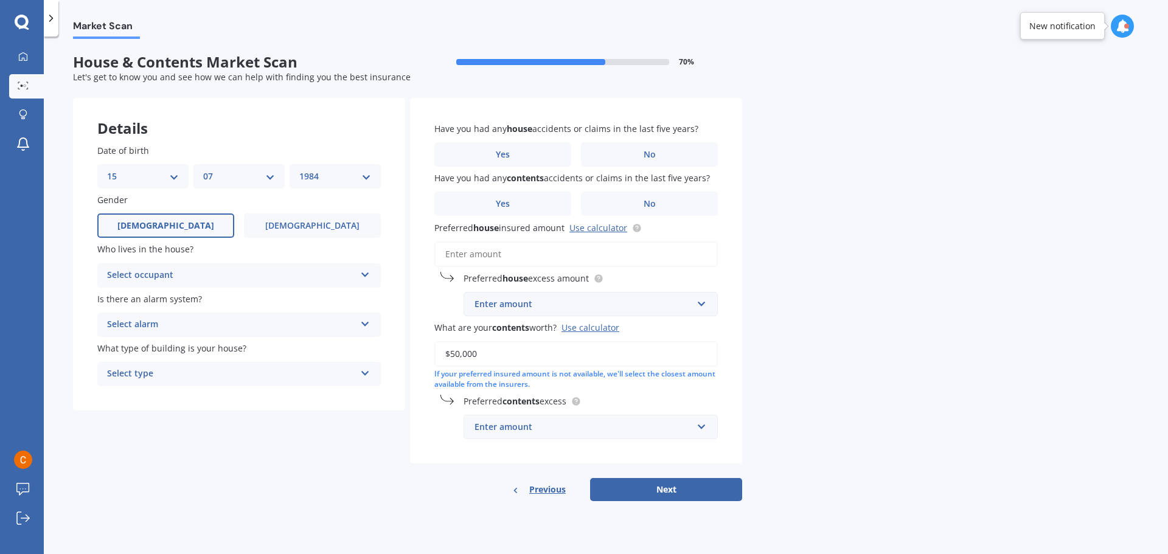
type input "$50,000"
click at [698, 303] on input "text" at bounding box center [586, 304] width 243 height 23
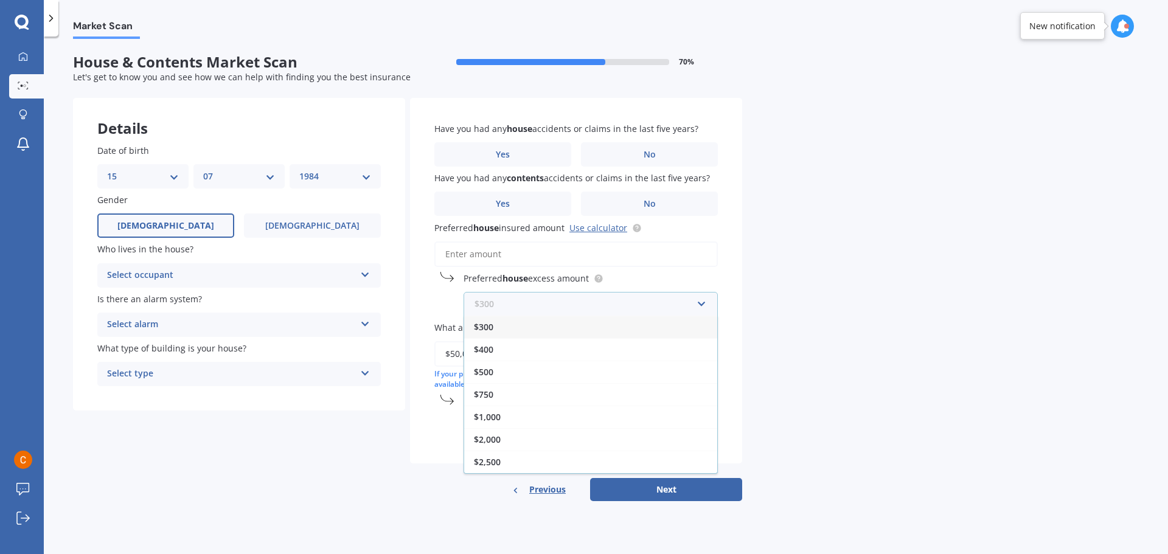
click at [699, 300] on input "text" at bounding box center [586, 304] width 243 height 23
click at [505, 262] on input "Preferred house insured amount Use calculator" at bounding box center [575, 254] width 283 height 26
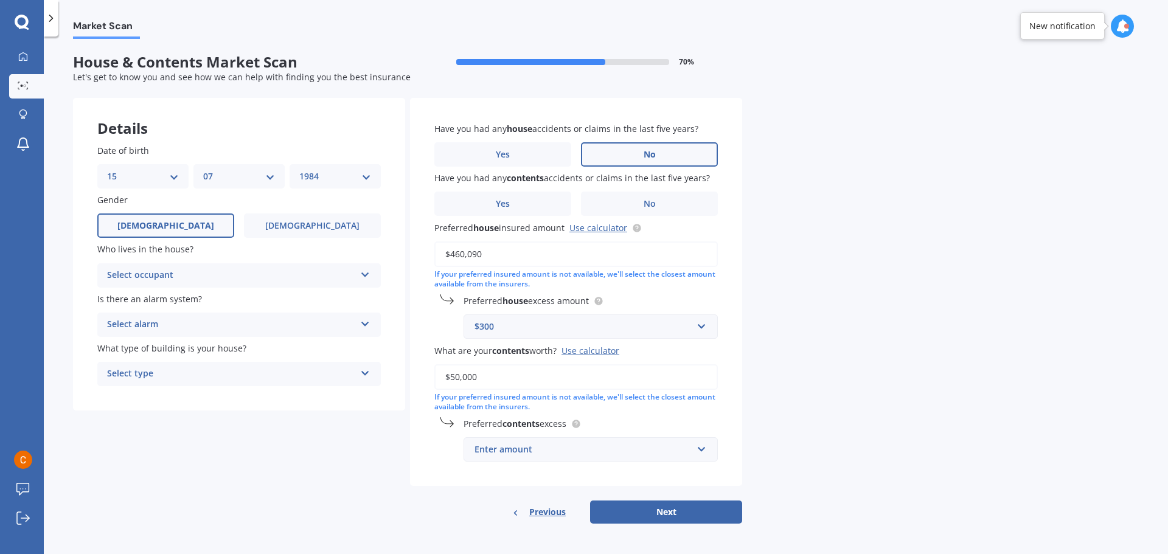
type input "$460,090"
click at [662, 151] on label "No" at bounding box center [649, 154] width 137 height 24
click at [0, 0] on input "No" at bounding box center [0, 0] width 0 height 0
click at [670, 206] on label "No" at bounding box center [649, 204] width 137 height 24
click at [0, 0] on input "No" at bounding box center [0, 0] width 0 height 0
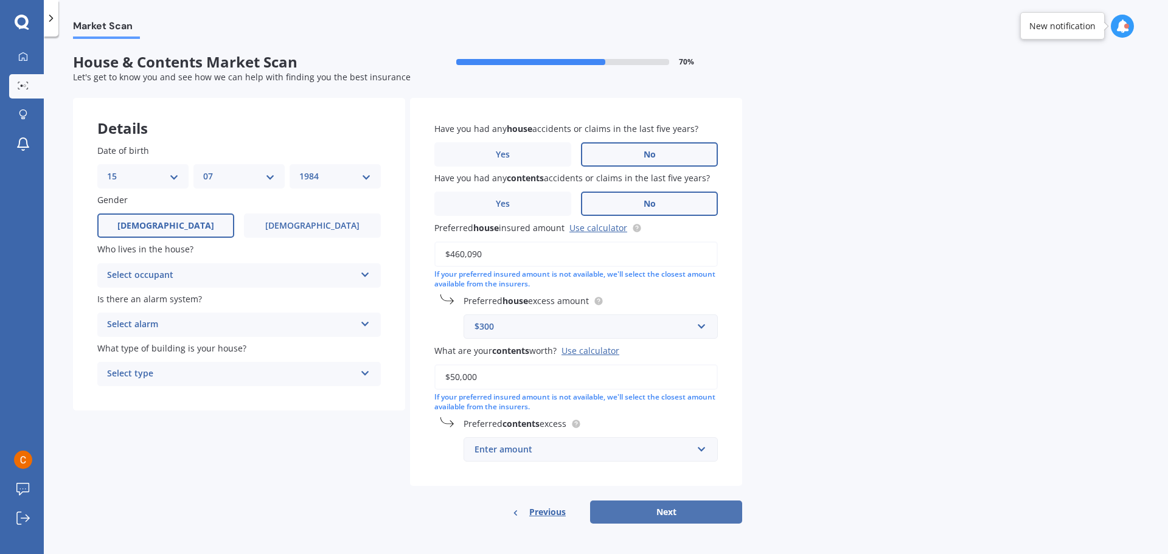
click at [668, 510] on button "Next" at bounding box center [666, 512] width 152 height 23
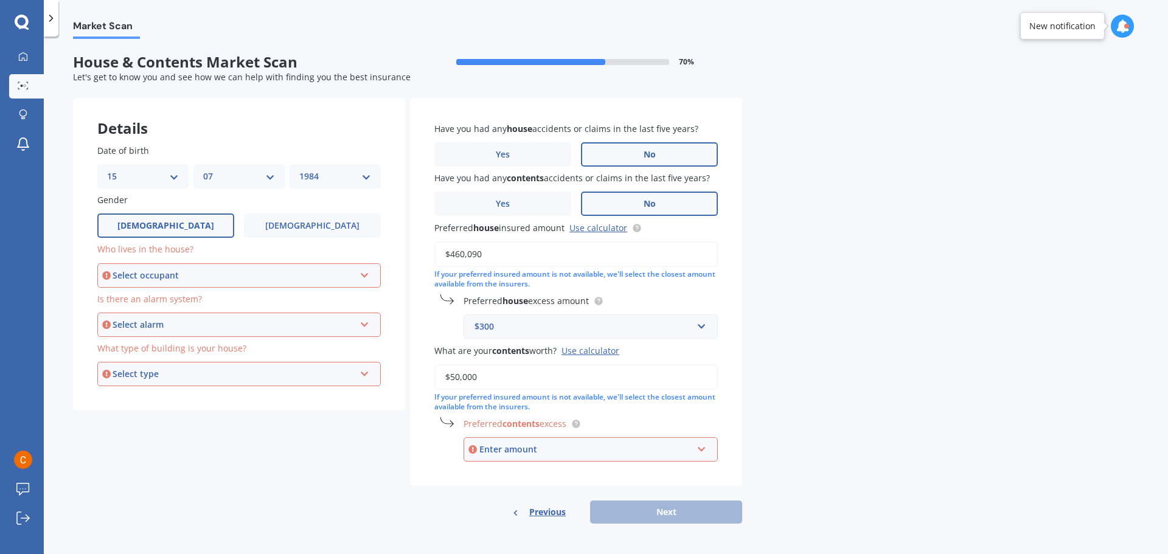
click at [277, 245] on label "Who lives in the house?" at bounding box center [236, 249] width 279 height 13
click at [362, 274] on icon at bounding box center [364, 273] width 10 height 9
click at [129, 300] on span "Owner" at bounding box center [121, 299] width 27 height 12
click at [366, 327] on icon at bounding box center [364, 322] width 10 height 9
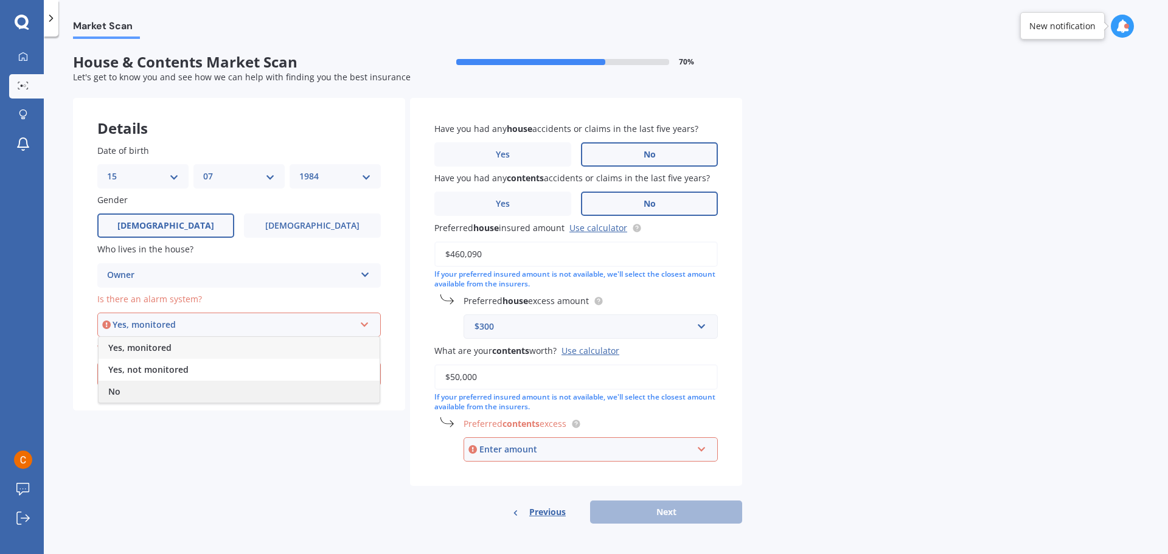
click at [117, 387] on span "No" at bounding box center [114, 392] width 12 height 12
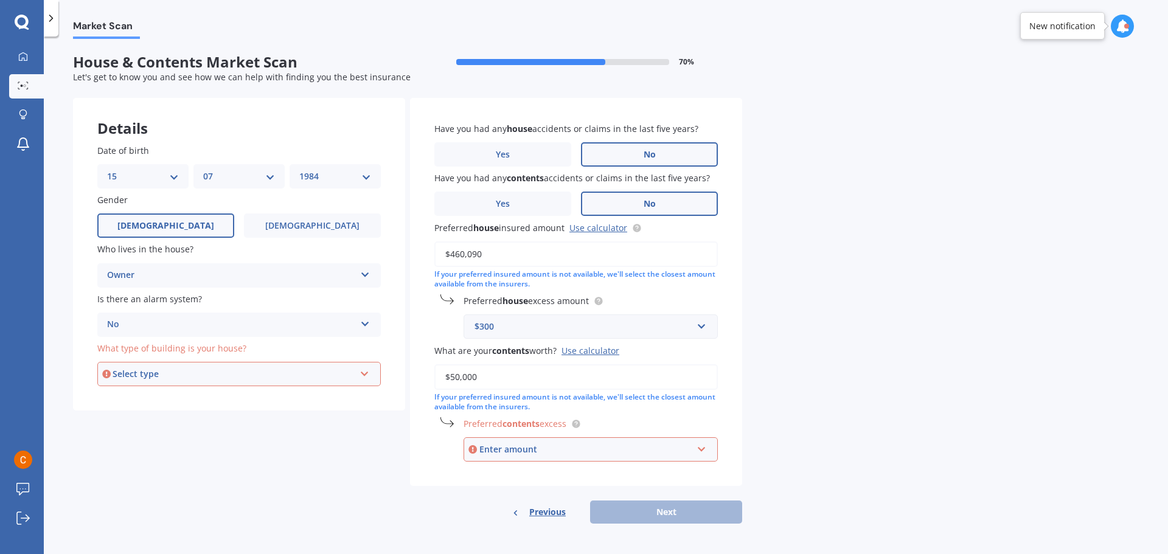
click at [359, 372] on icon at bounding box center [364, 371] width 10 height 9
click at [138, 397] on span "Freestanding" at bounding box center [135, 397] width 54 height 12
click at [704, 448] on input "text" at bounding box center [586, 449] width 243 height 23
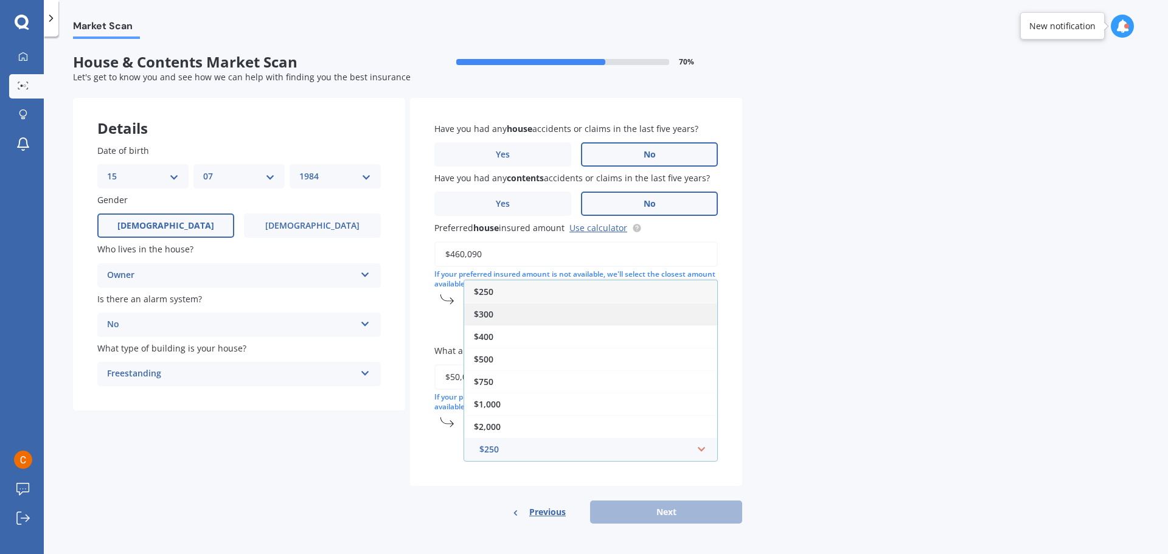
click at [583, 319] on div "$300" at bounding box center [590, 314] width 253 height 23
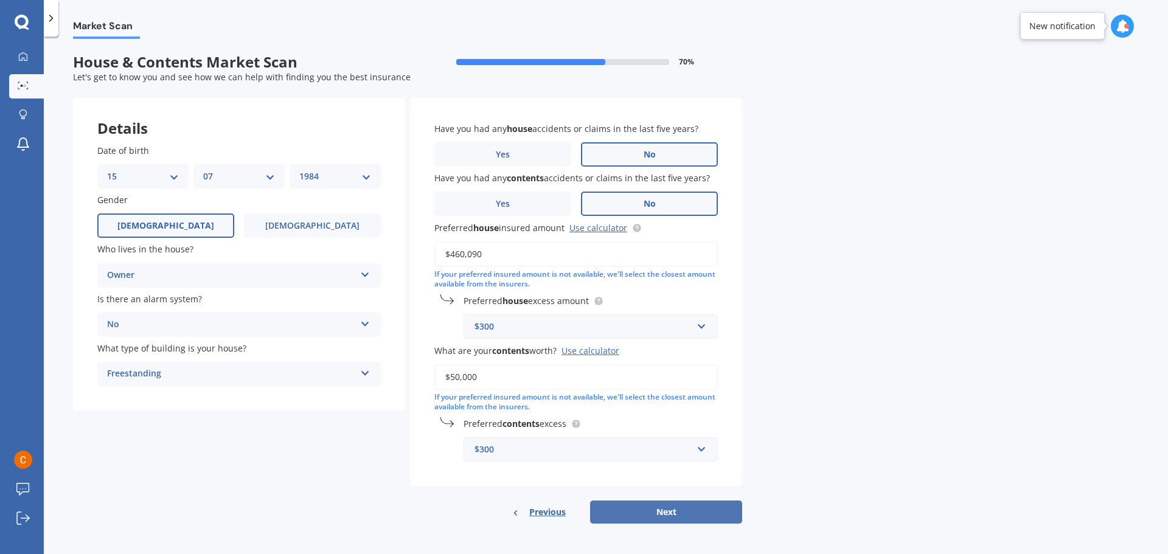
click at [665, 510] on button "Next" at bounding box center [666, 512] width 152 height 23
select select "15"
select select "07"
select select "1984"
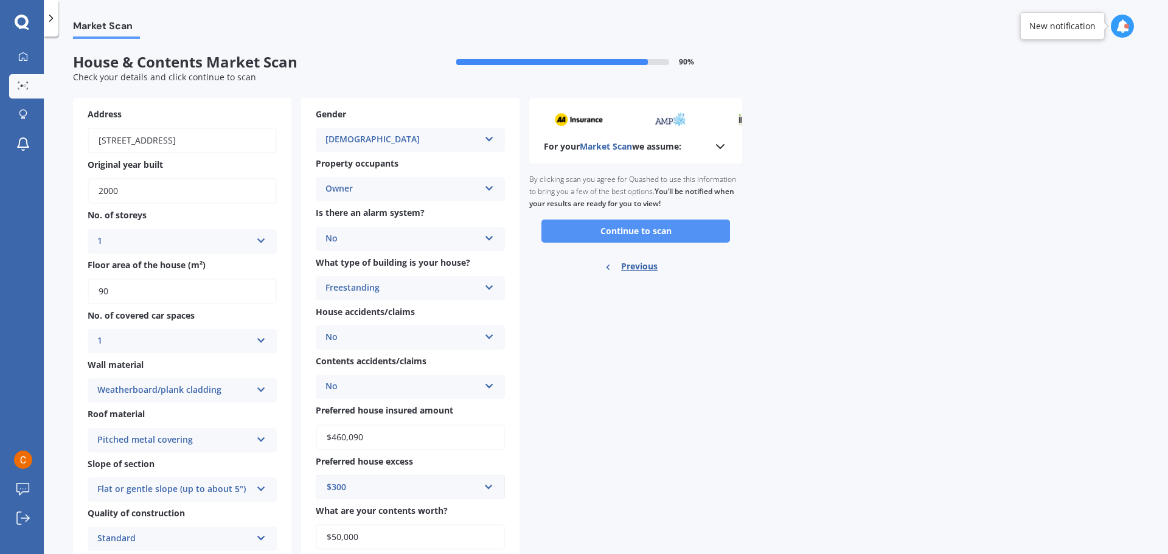
click at [649, 235] on button "Continue to scan" at bounding box center [635, 231] width 189 height 23
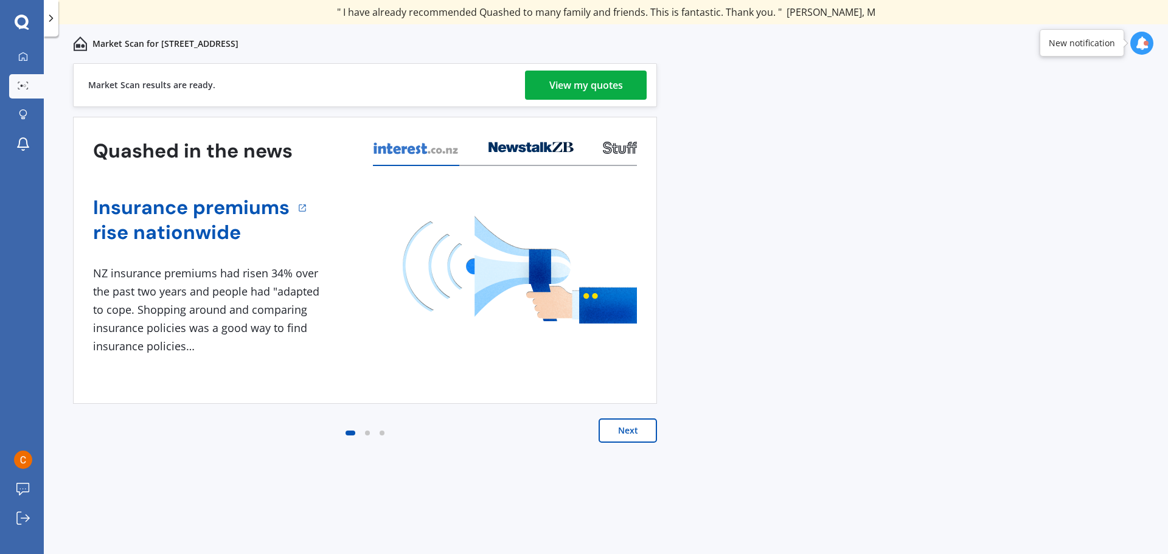
click at [577, 88] on div "View my quotes" at bounding box center [586, 85] width 74 height 29
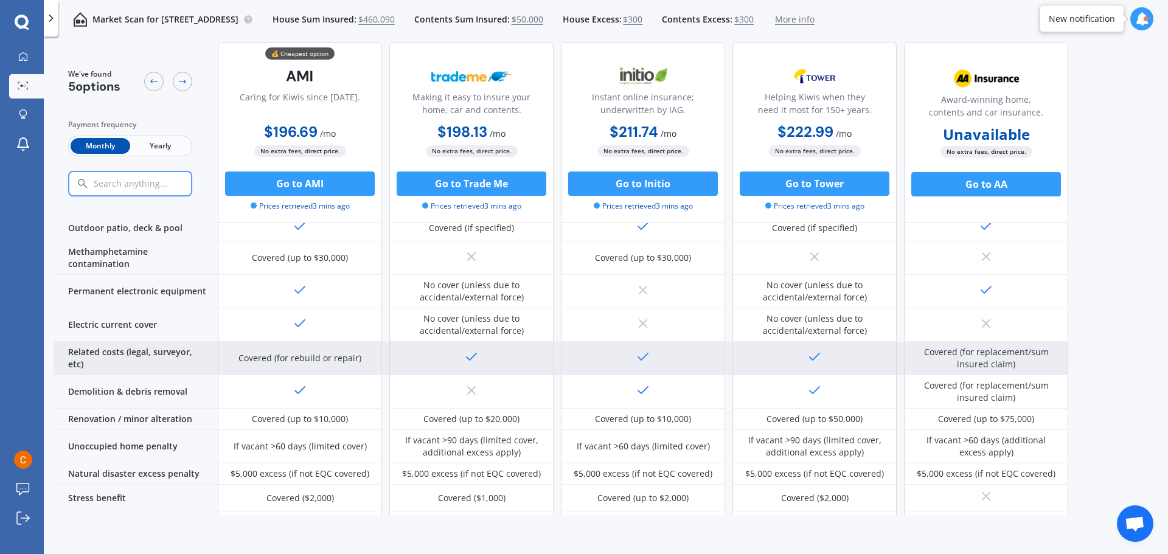
scroll to position [426, 0]
